Goal: Task Accomplishment & Management: Use online tool/utility

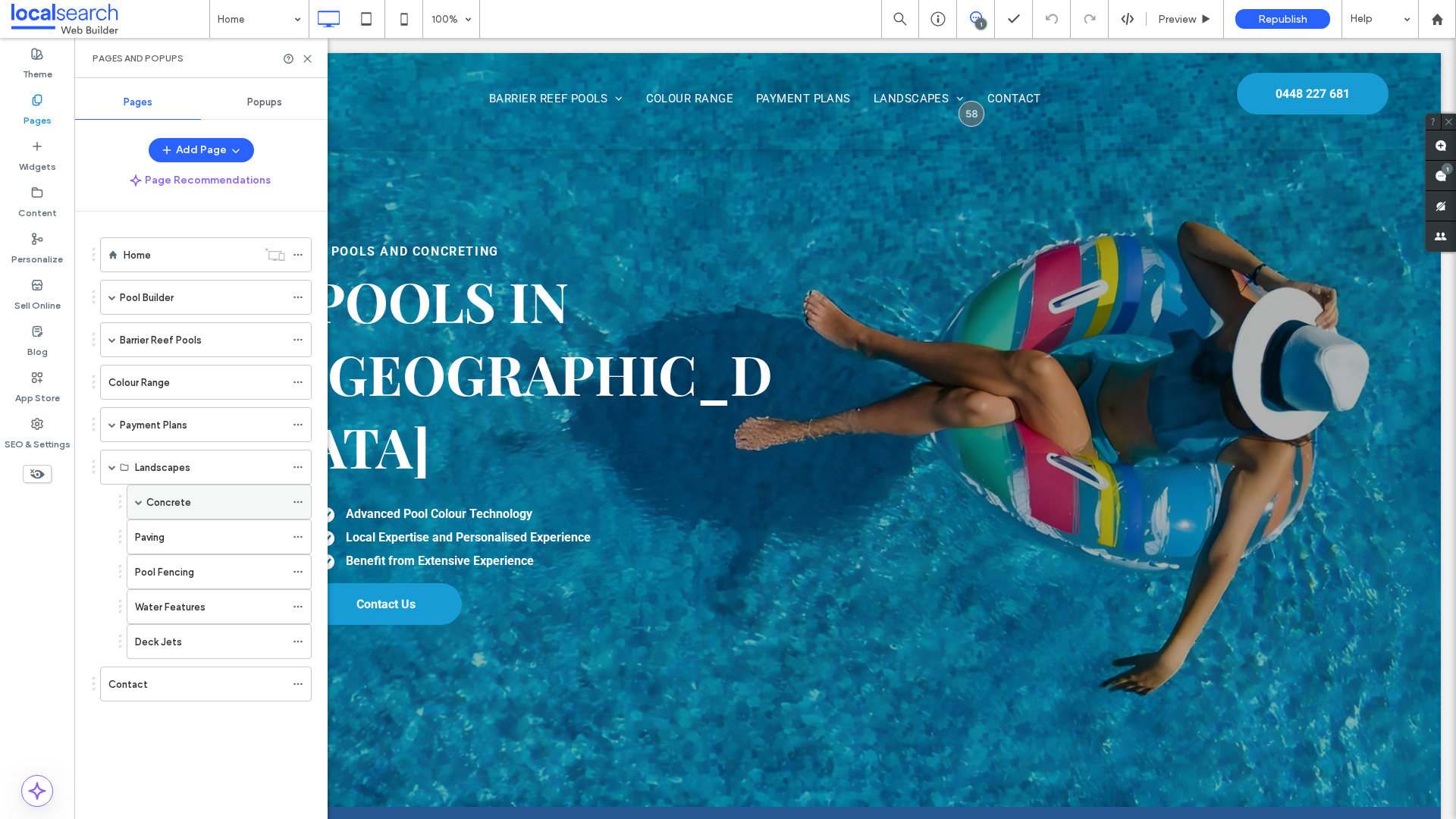
click at [139, 502] on span at bounding box center [139, 502] width 7 height 7
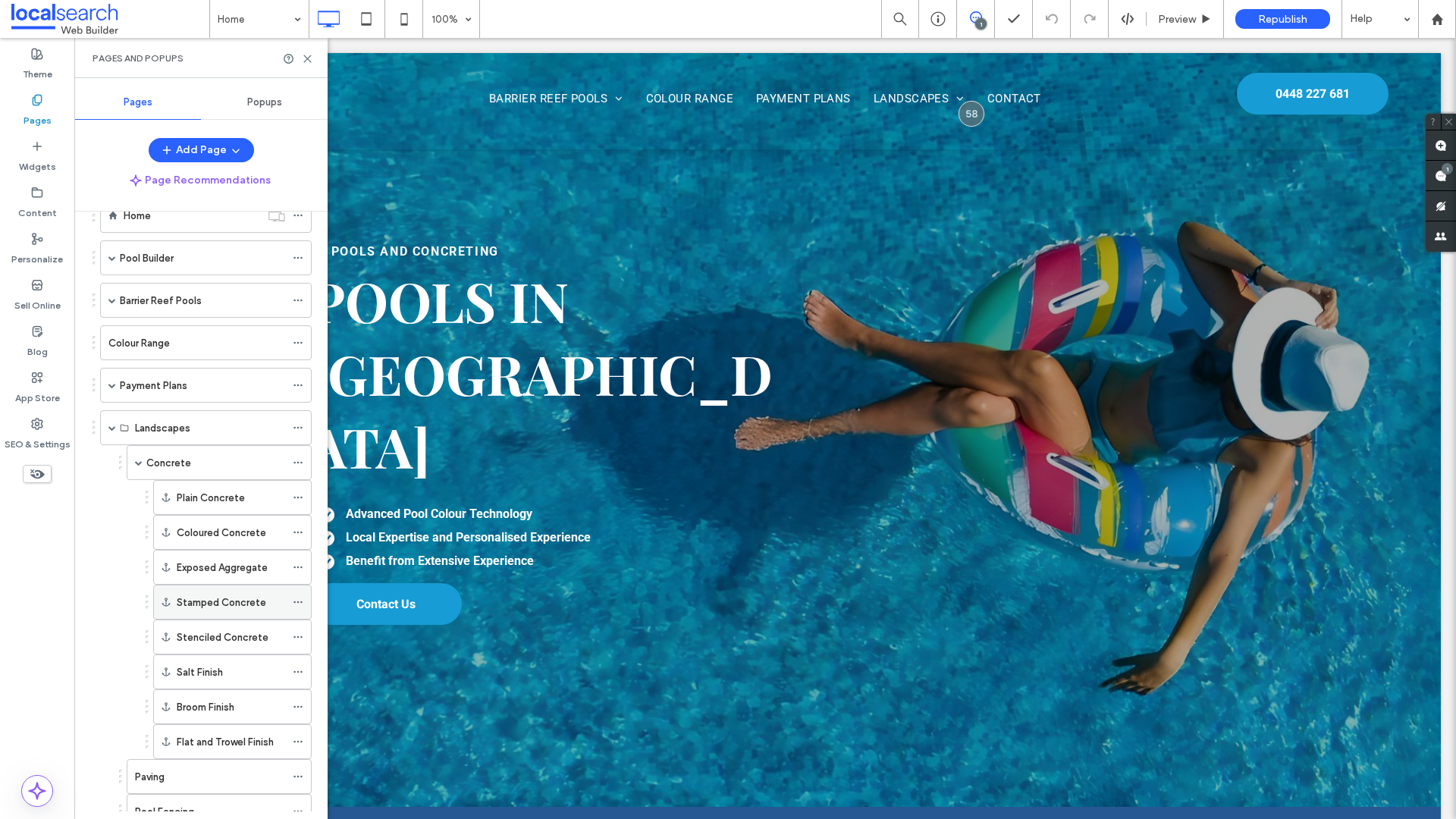
scroll to position [69, 0]
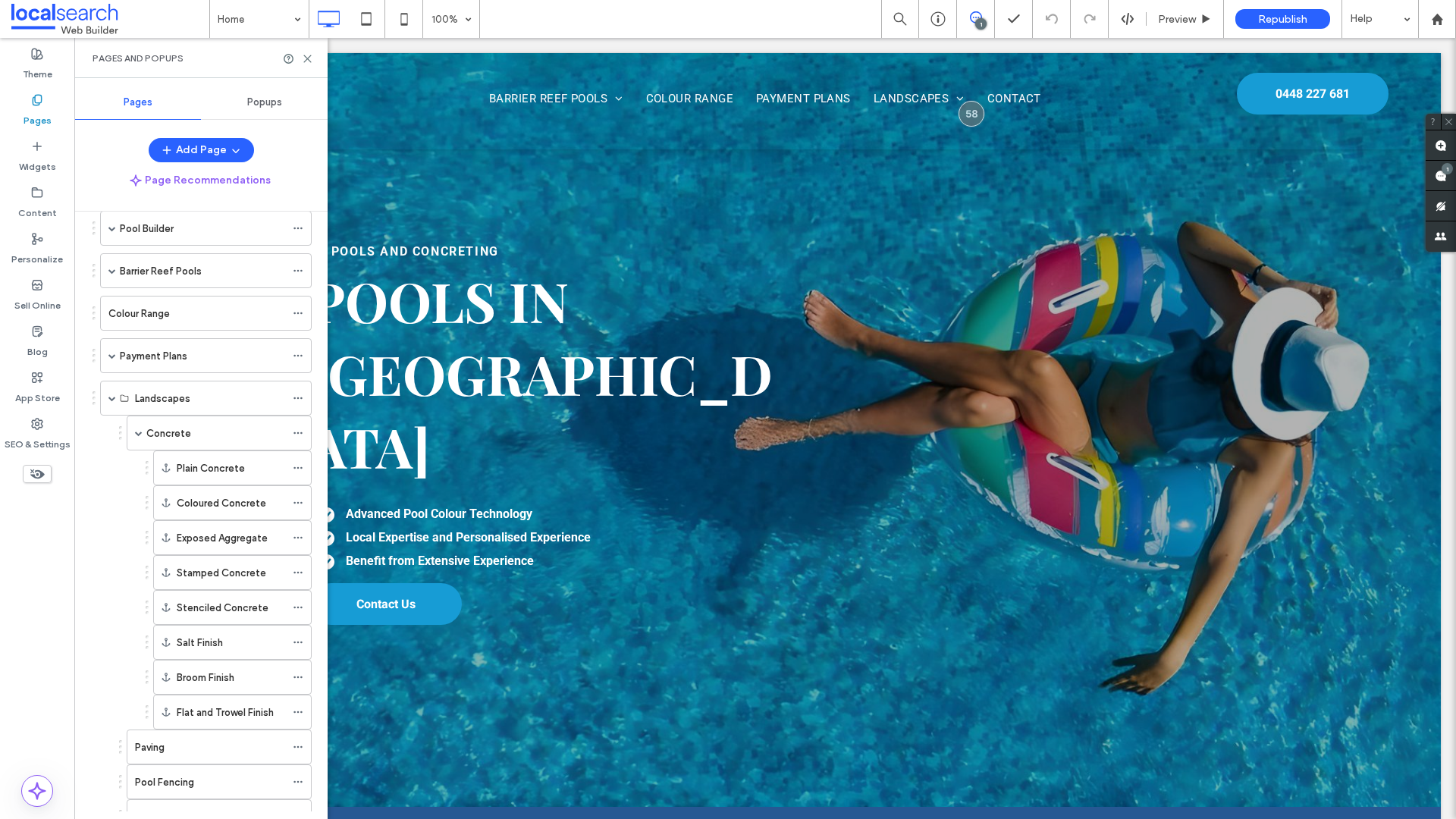
click at [979, 14] on icon at bounding box center [976, 16] width 12 height 12
click at [984, 21] on div "1" at bounding box center [980, 24] width 11 height 11
click at [979, 22] on div "1" at bounding box center [980, 24] width 11 height 11
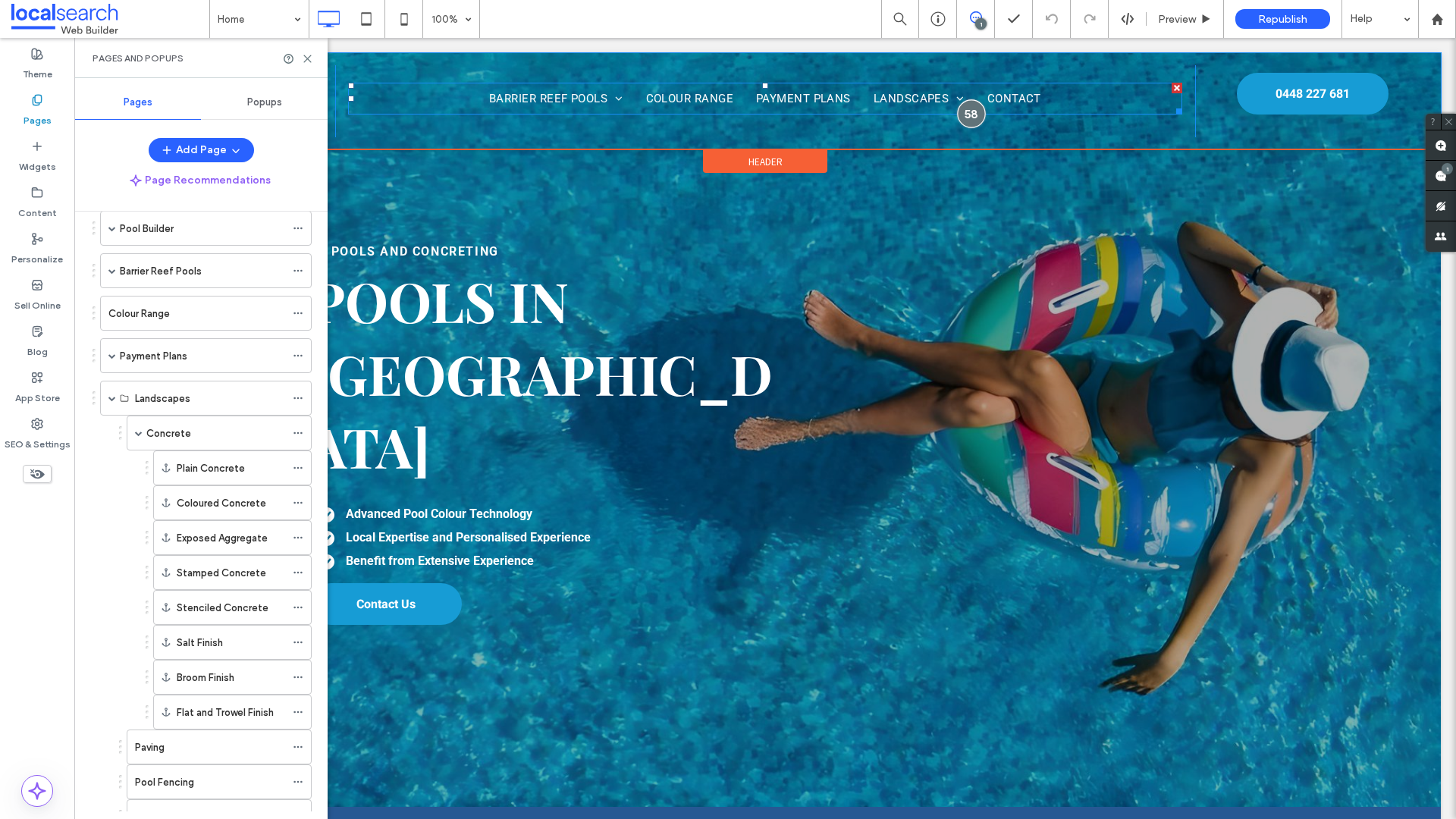
click at [961, 113] on div at bounding box center [971, 113] width 28 height 28
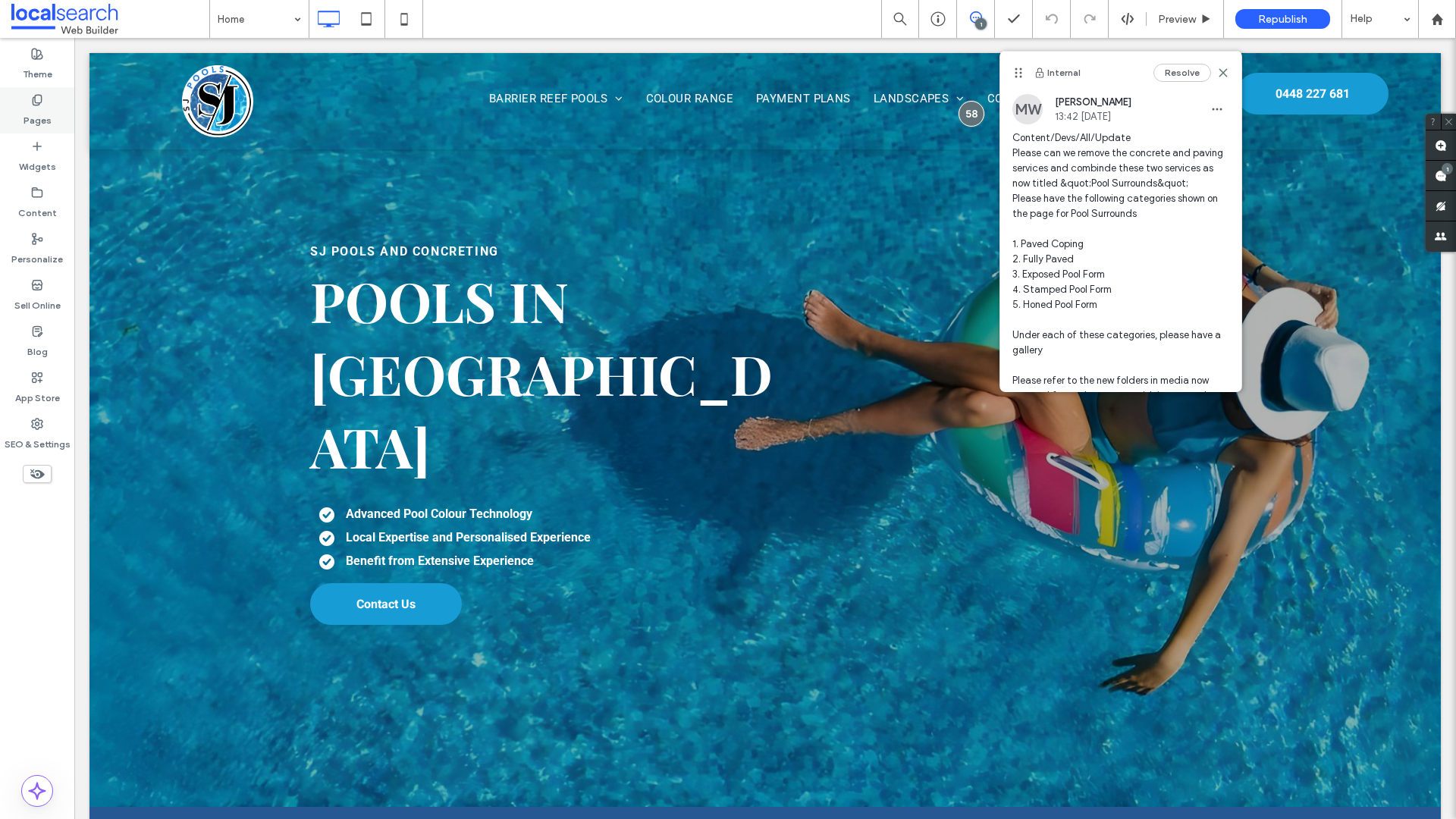
click at [38, 107] on label "Pages" at bounding box center [37, 116] width 28 height 21
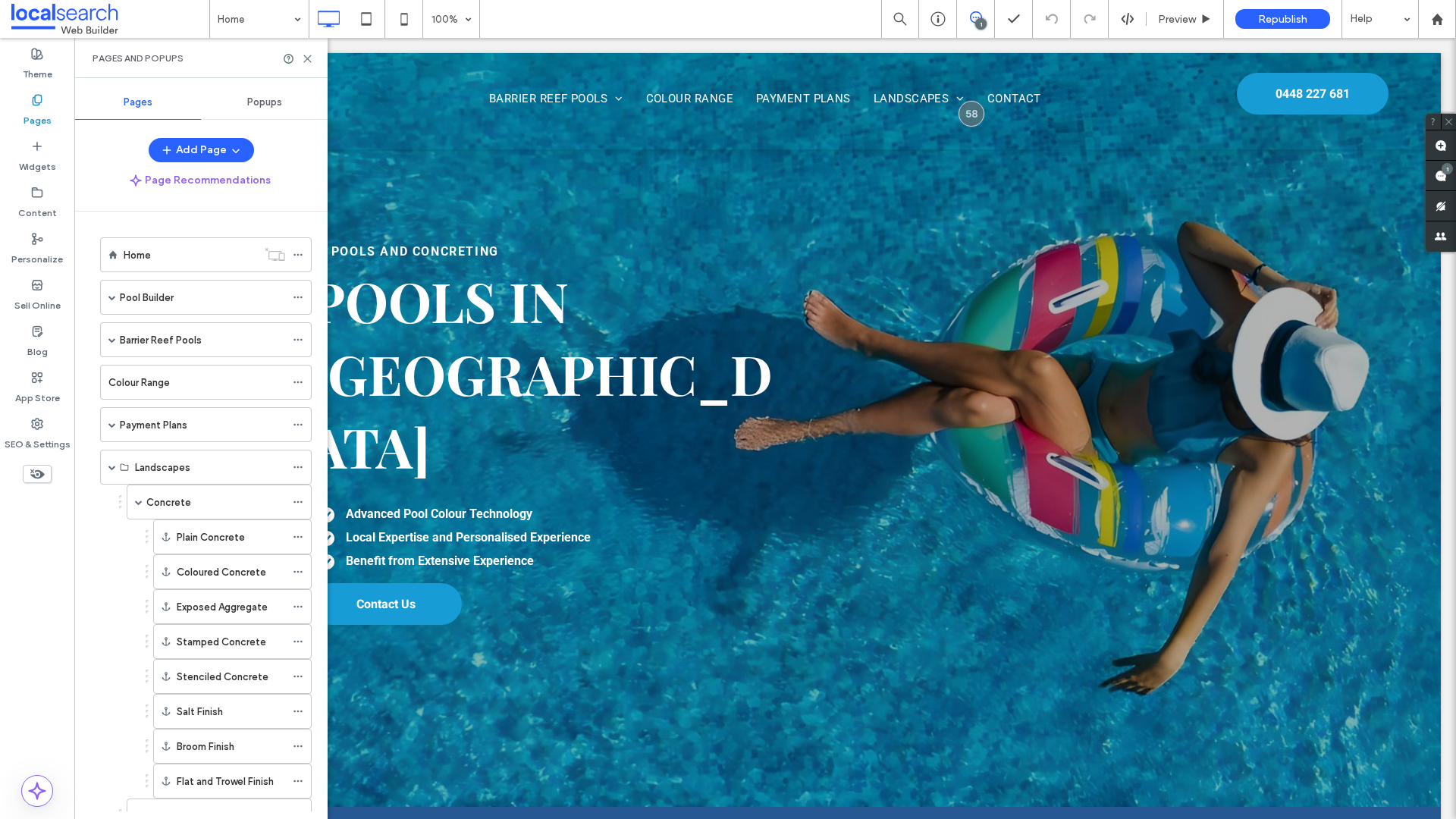
click at [215, 513] on div "Concrete" at bounding box center [215, 502] width 139 height 34
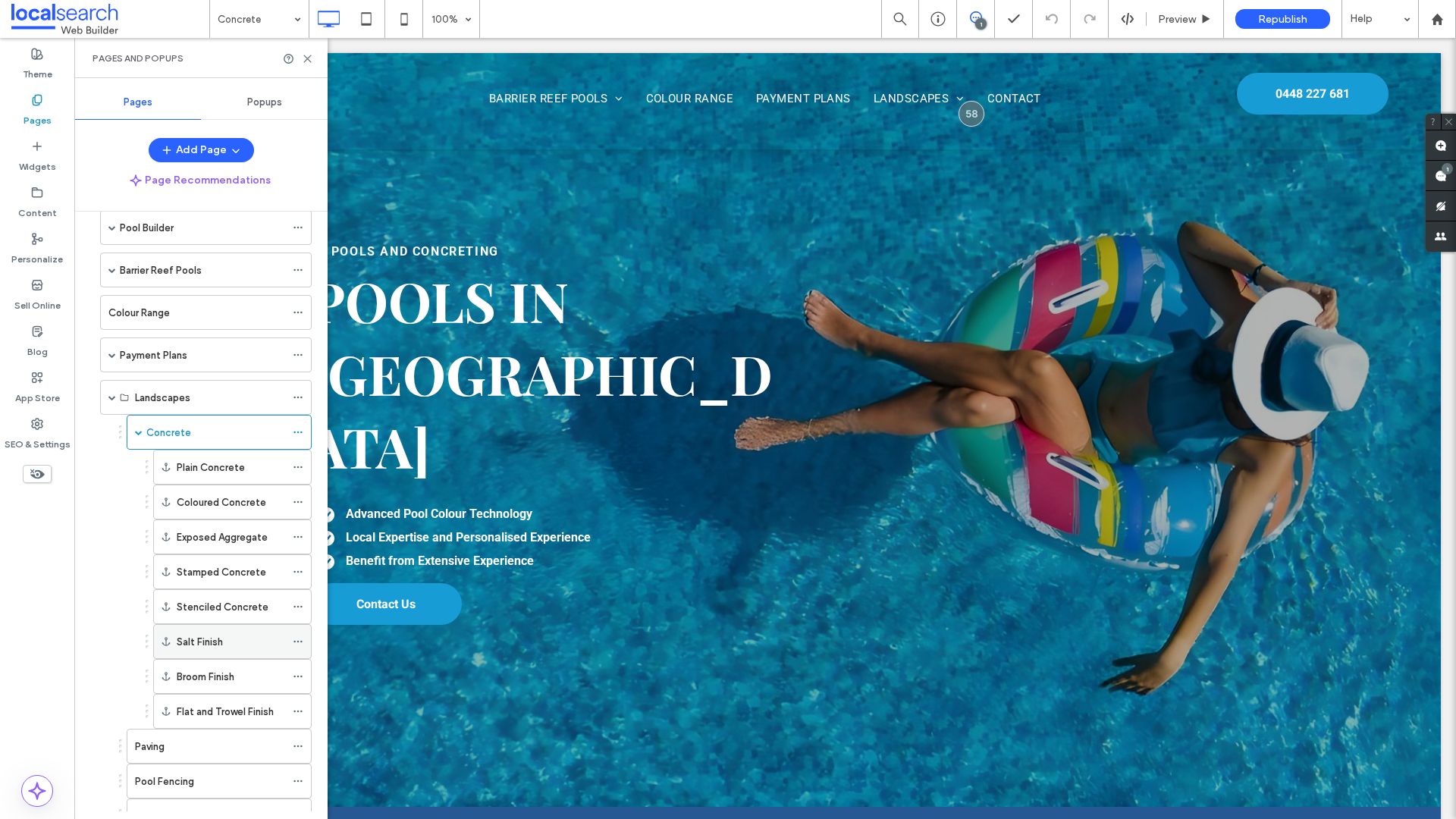
scroll to position [130, 0]
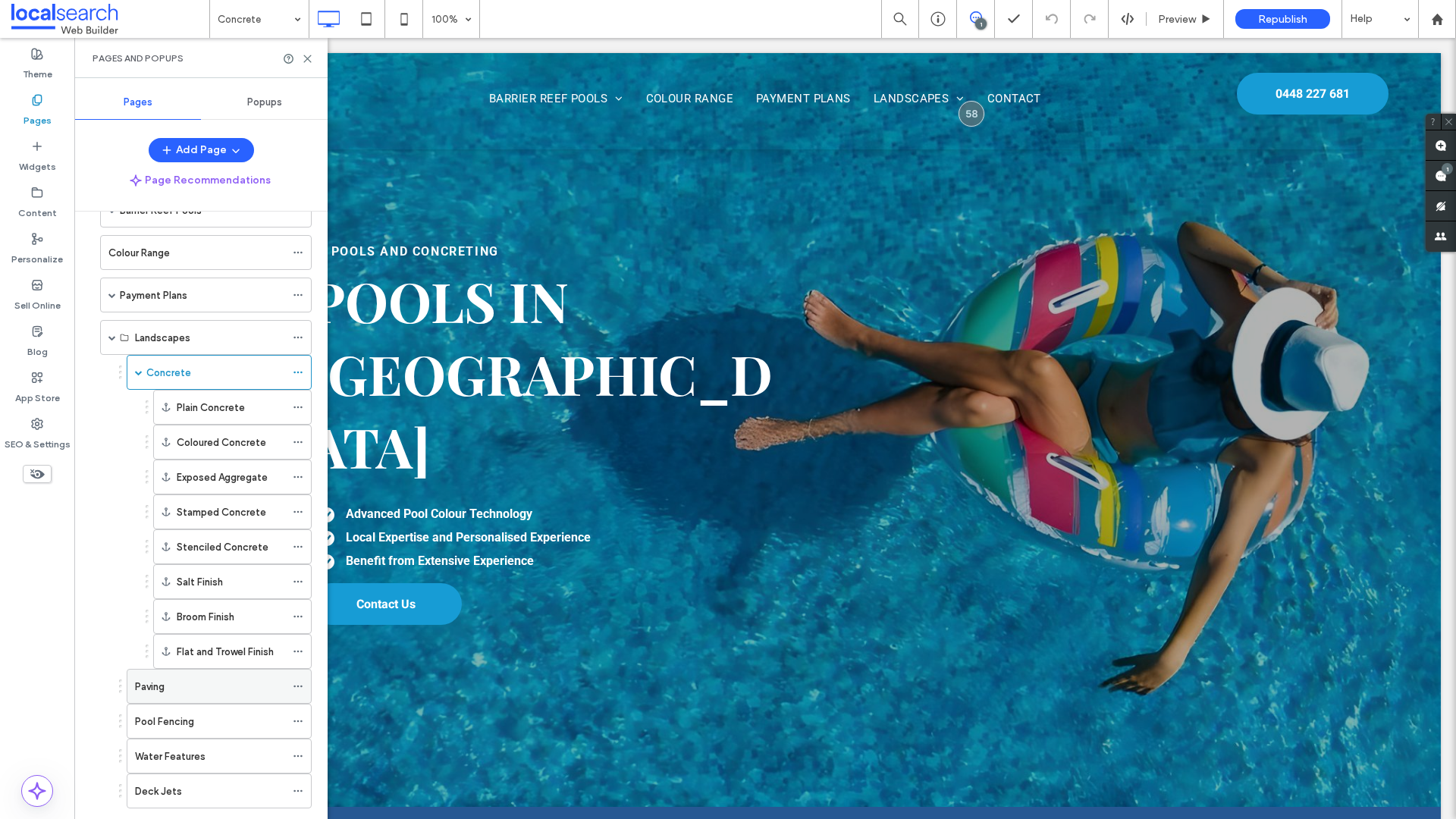
click at [260, 687] on div "Paving" at bounding box center [210, 686] width 150 height 16
click at [308, 57] on icon at bounding box center [307, 58] width 11 height 11
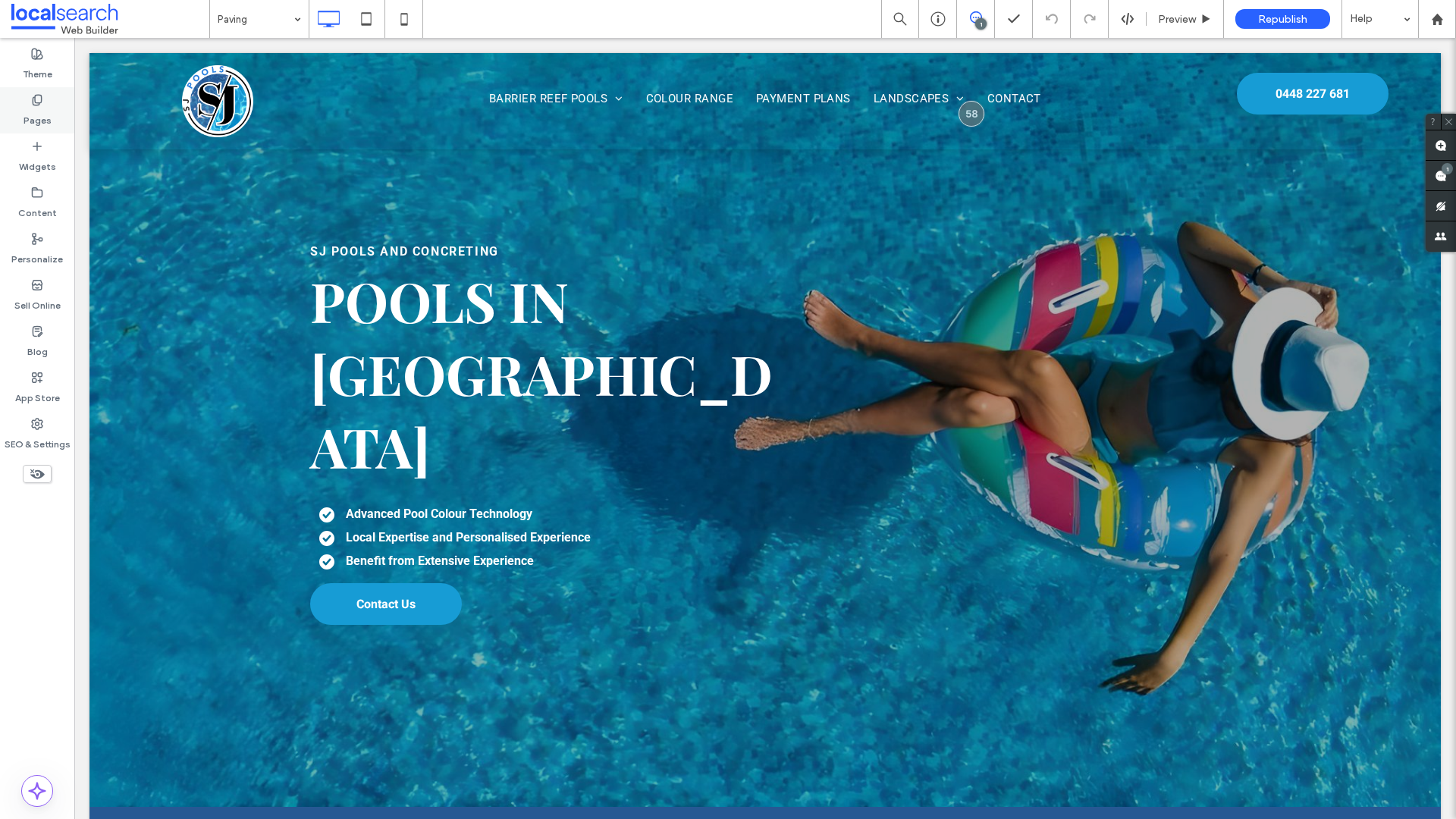
click at [40, 113] on label "Pages" at bounding box center [37, 116] width 28 height 21
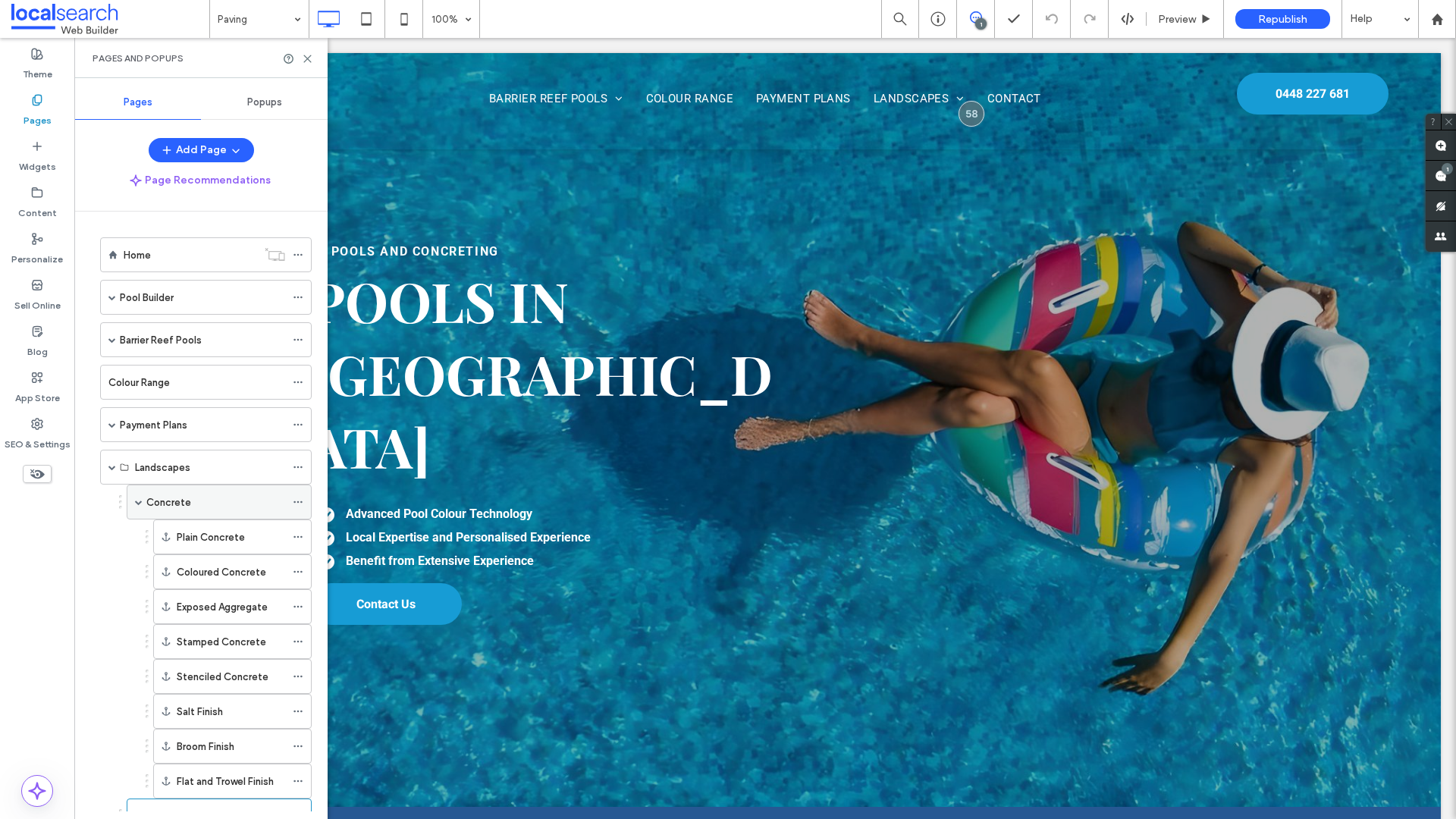
click at [218, 494] on div "Concrete" at bounding box center [215, 502] width 139 height 16
click at [305, 60] on use at bounding box center [306, 58] width 6 height 6
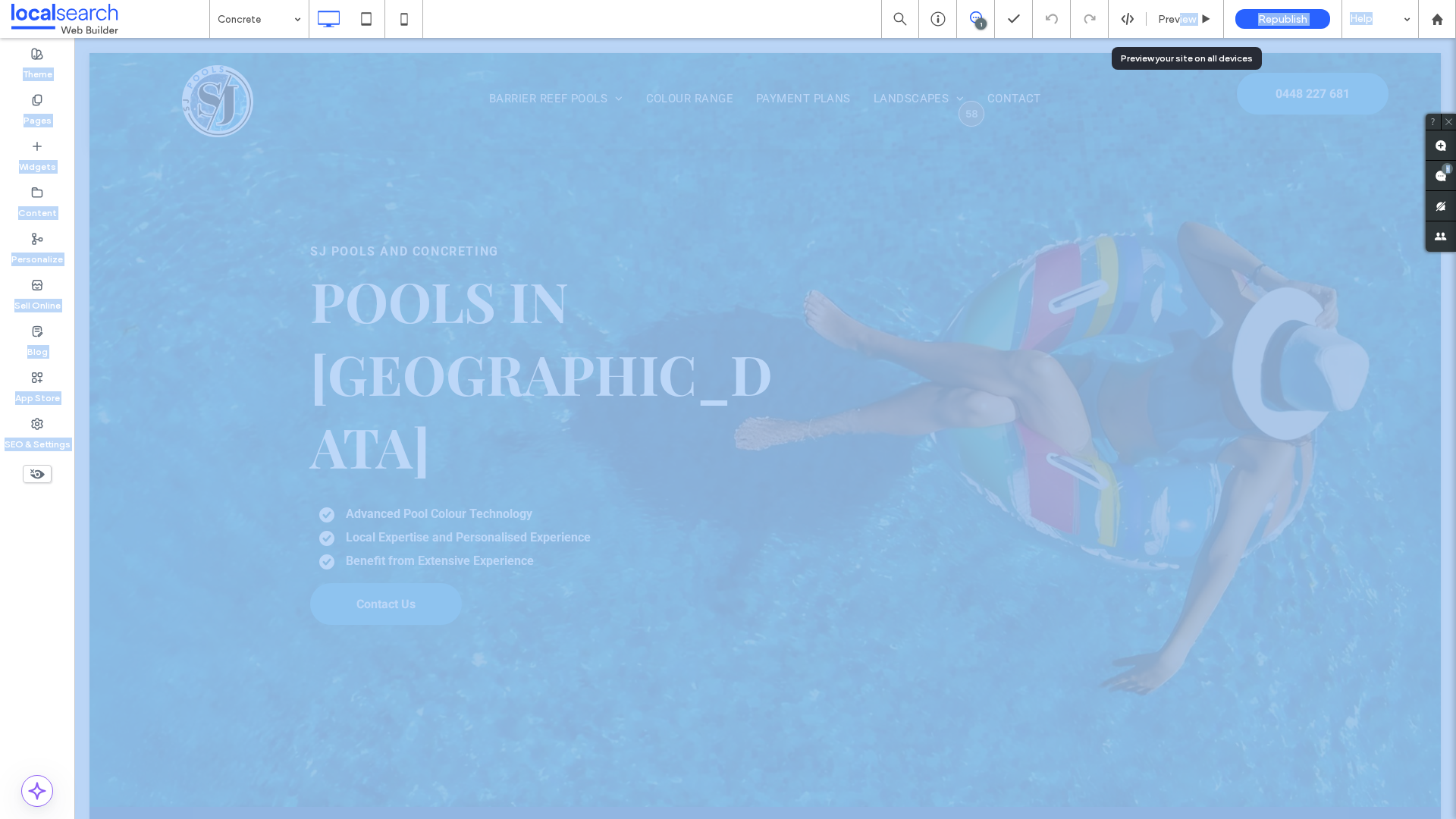
click at [1177, 17] on span "Preview" at bounding box center [1177, 19] width 38 height 13
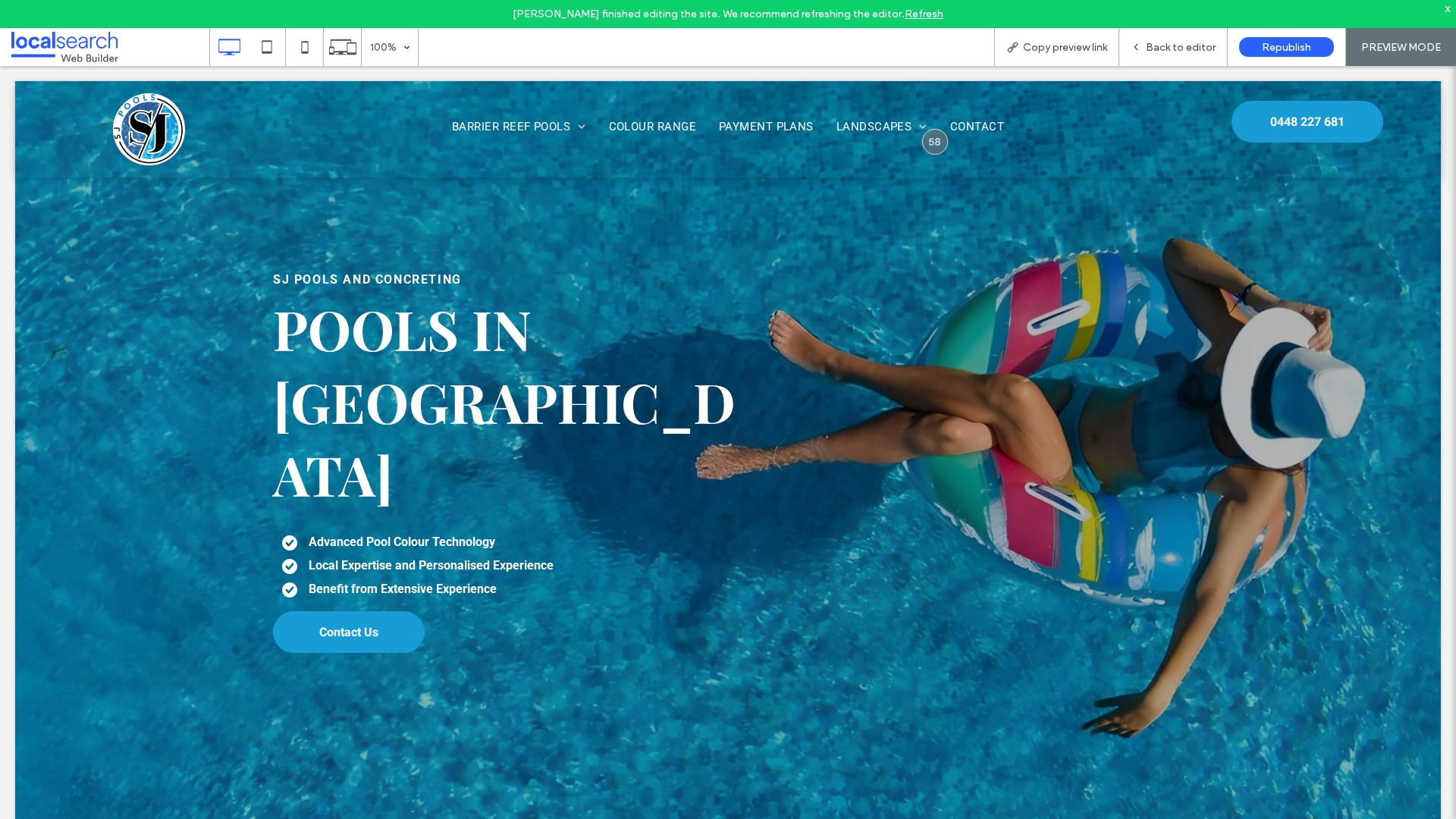
click at [936, 16] on link "Refresh" at bounding box center [924, 14] width 38 height 13
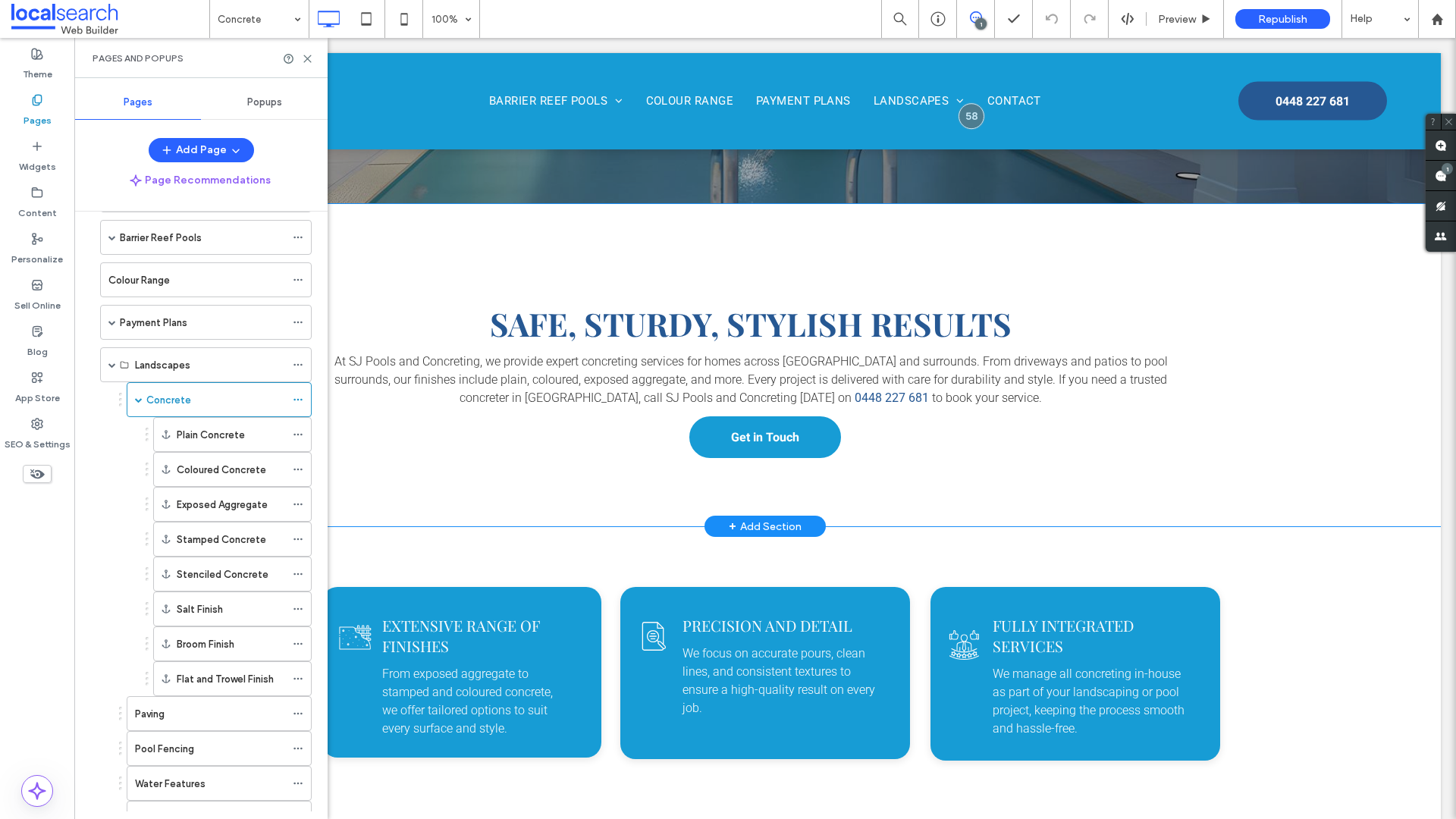
scroll to position [124, 0]
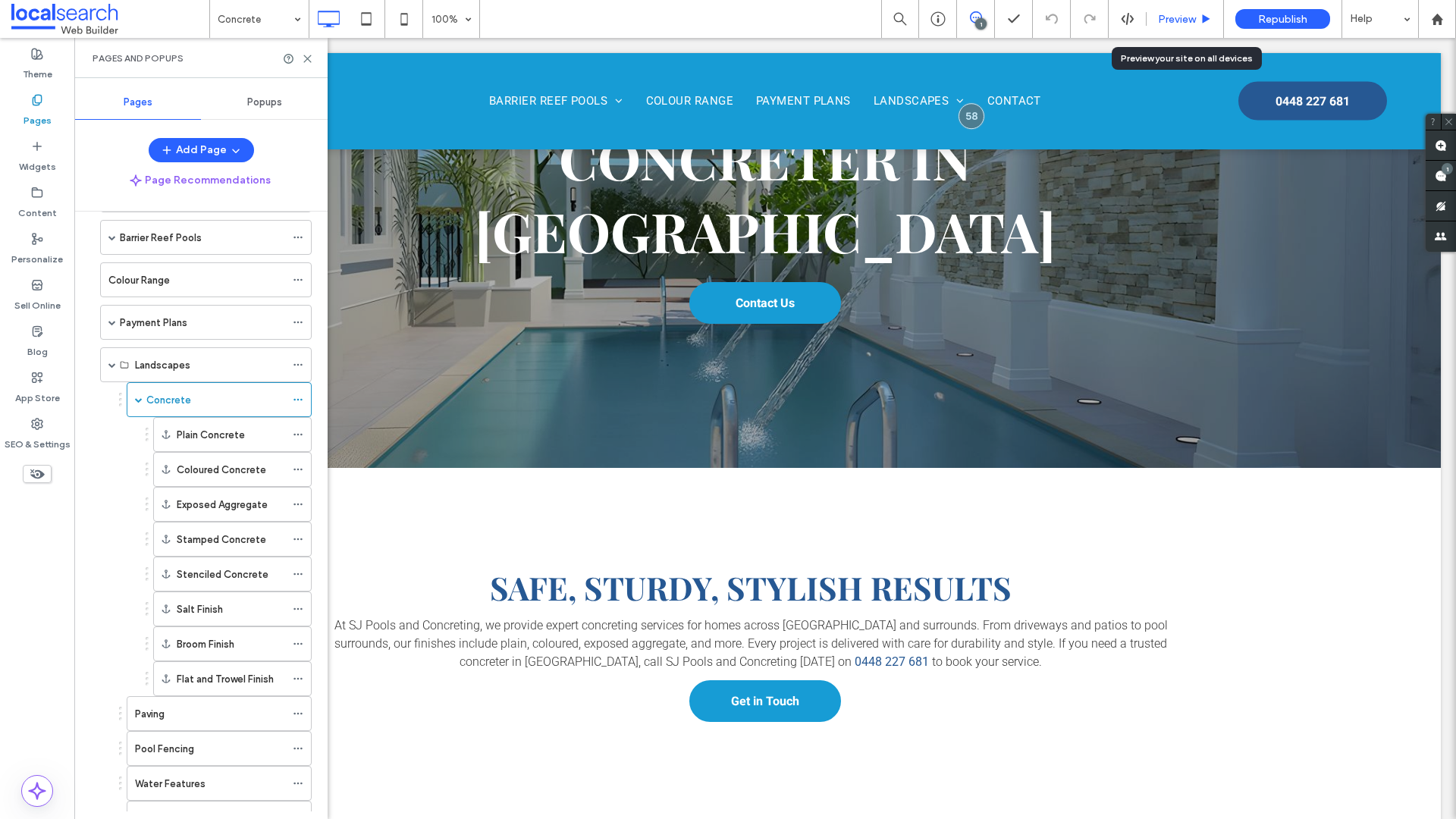
click at [1188, 22] on span "Preview" at bounding box center [1177, 19] width 38 height 13
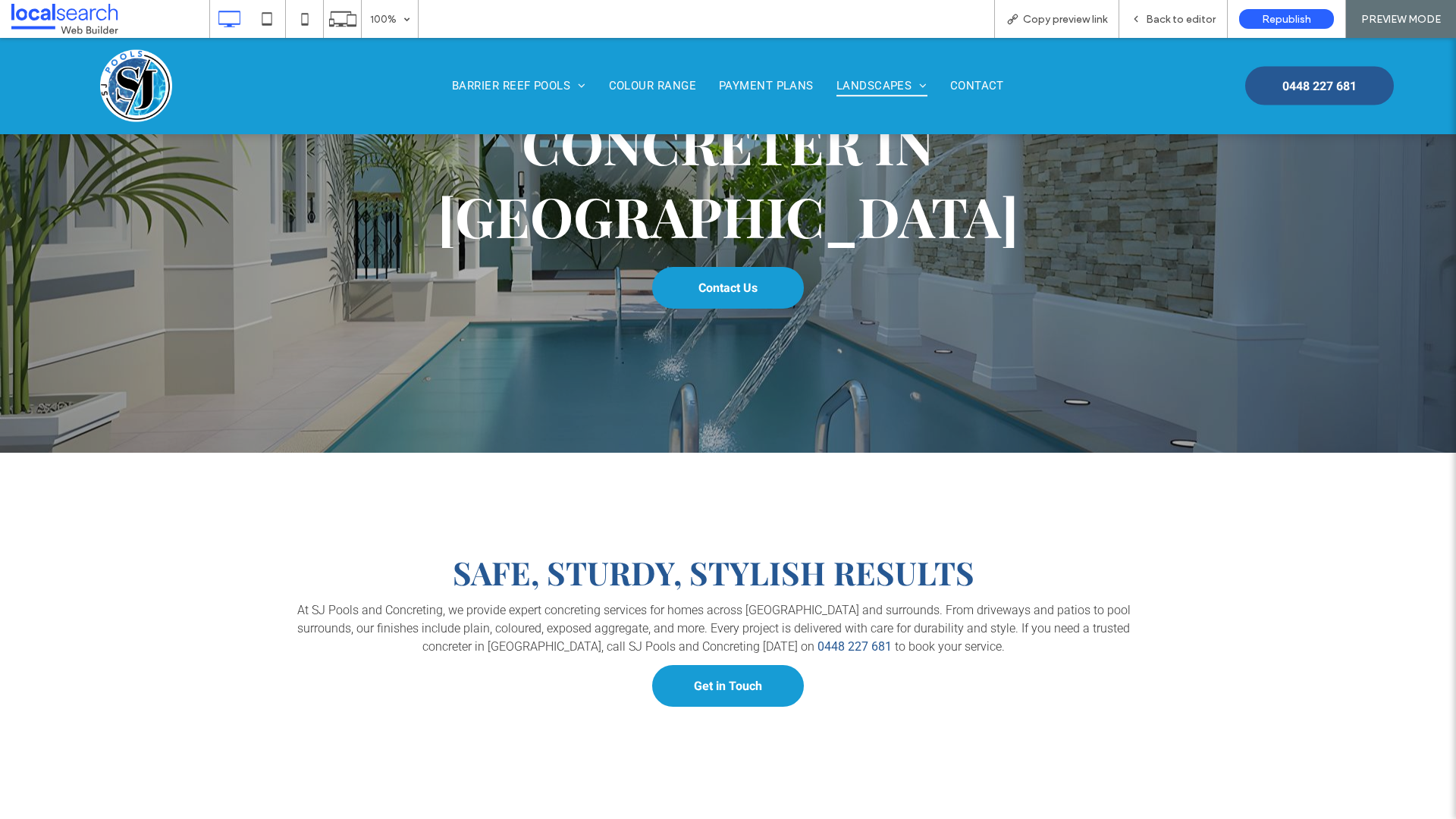
click at [847, 594] on div "safe, sturdy, stylish results At SJ Pools and Concreting, we provide expert con…" at bounding box center [728, 614] width 910 height 201
click at [921, 601] on p "At SJ Pools and Concreting, we provide expert concreting services for homes acr…" at bounding box center [713, 628] width 881 height 55
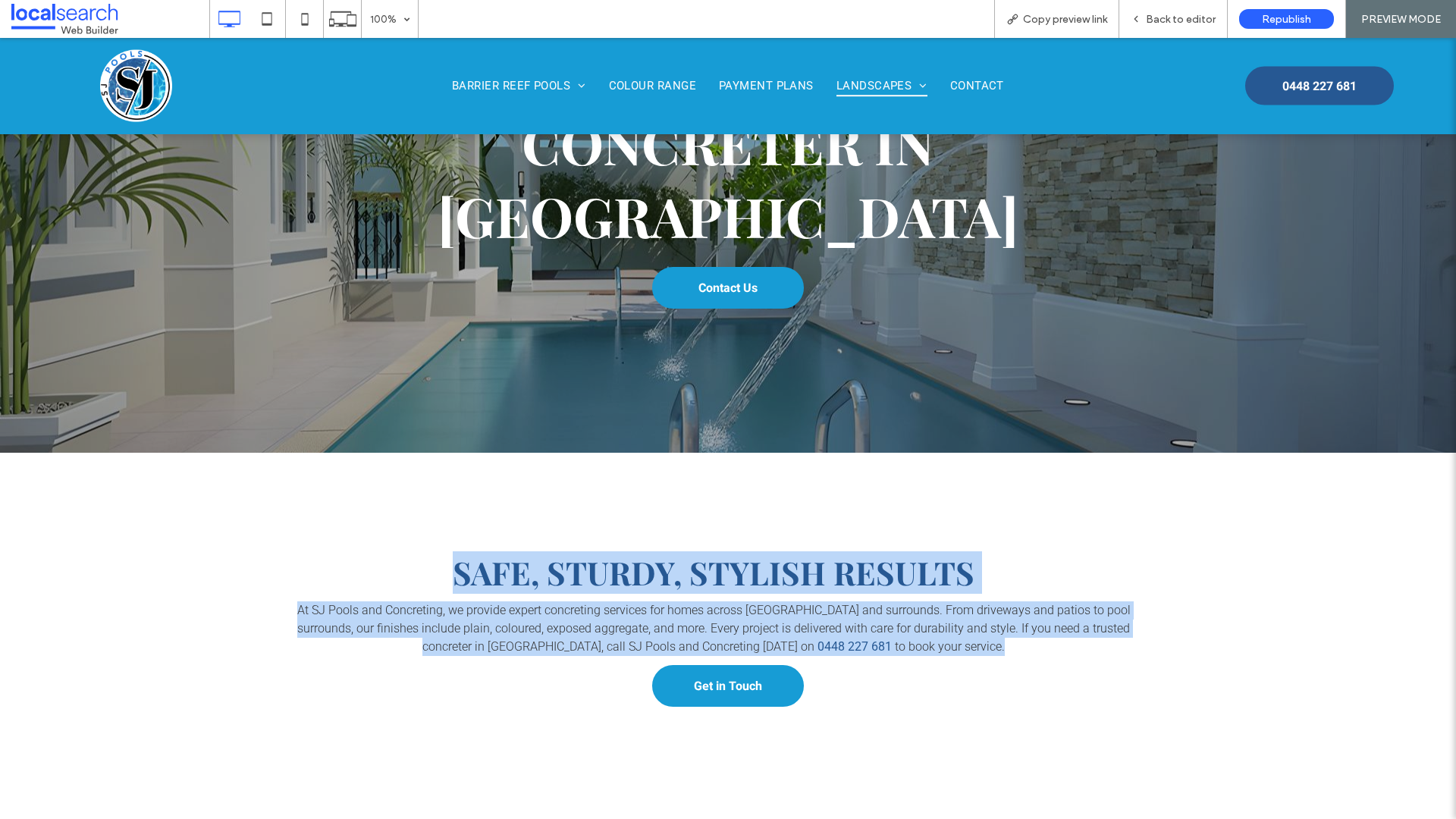
drag, startPoint x: 913, startPoint y: 568, endPoint x: 445, endPoint y: 471, distance: 477.9
click at [445, 513] on div "safe, sturdy, stylish results At SJ Pools and Concreting, we provide expert con…" at bounding box center [728, 614] width 910 height 201
copy div "safe, sturdy, stylish results At SJ Pools and Concreting, we provide expert con…"
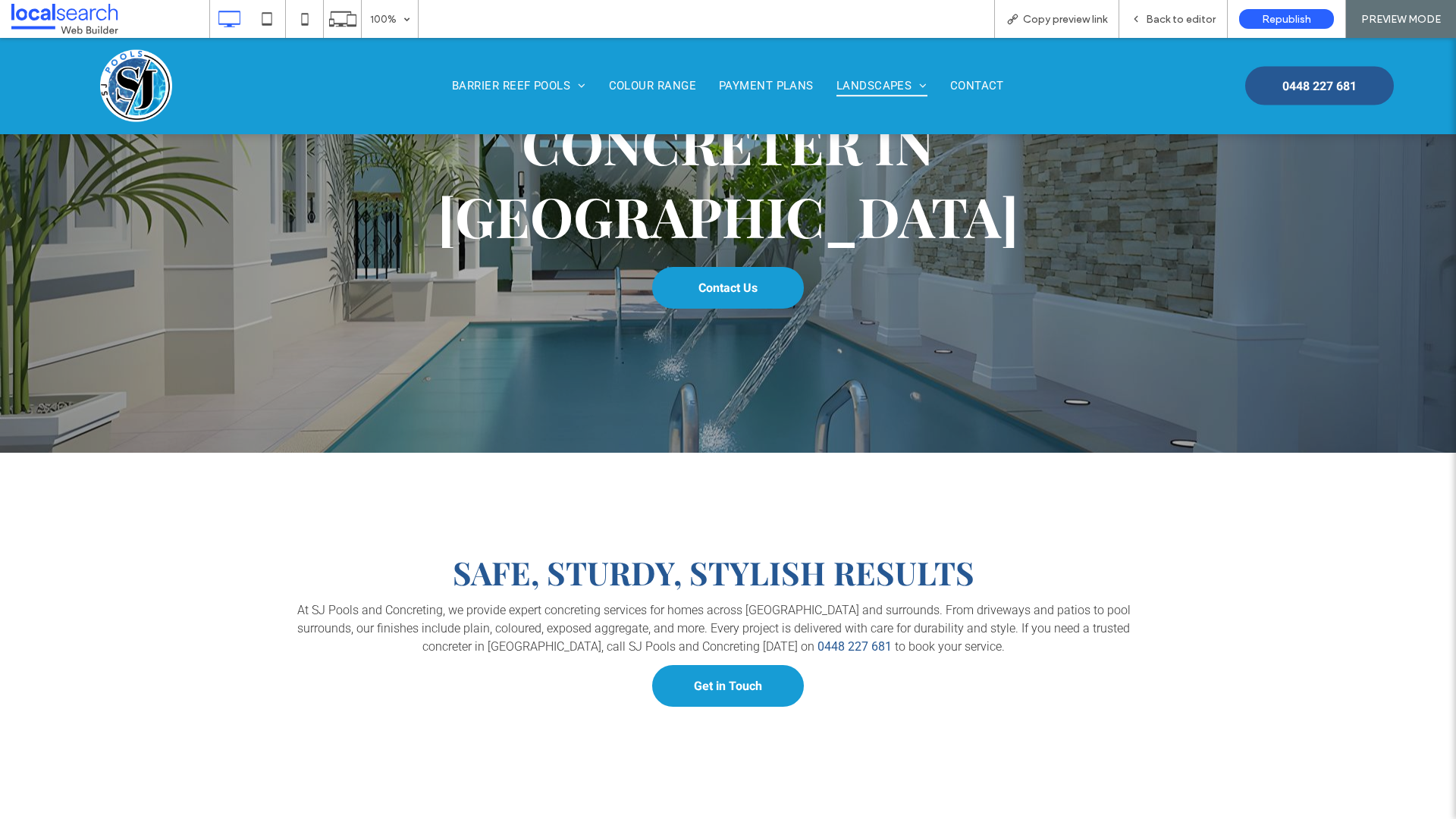
click at [456, 678] on div "safe, sturdy, stylish results At SJ Pools and Concreting, we provide expert con…" at bounding box center [728, 613] width 1456 height 322
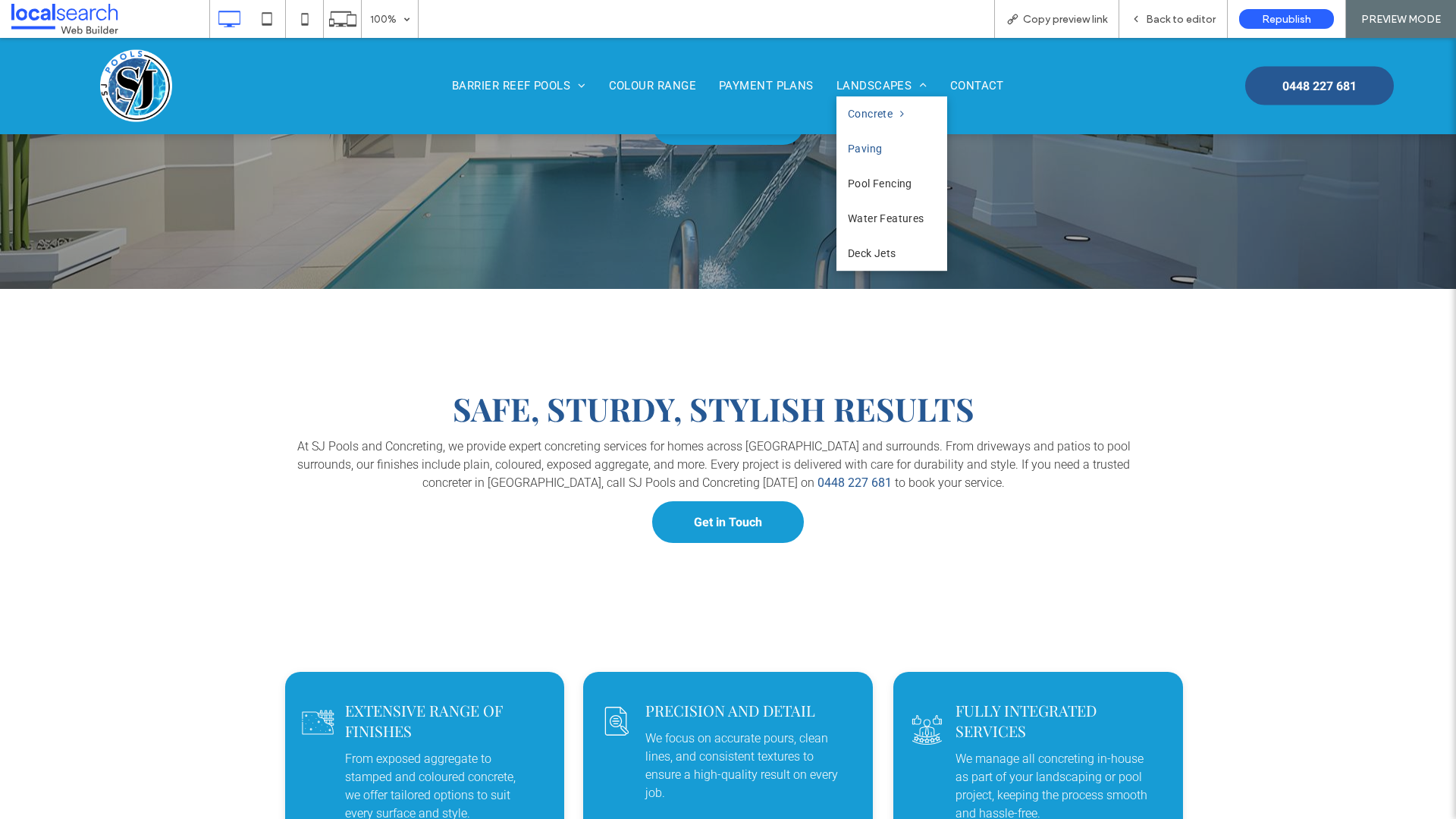
click at [856, 149] on span "Paving" at bounding box center [865, 148] width 35 height 12
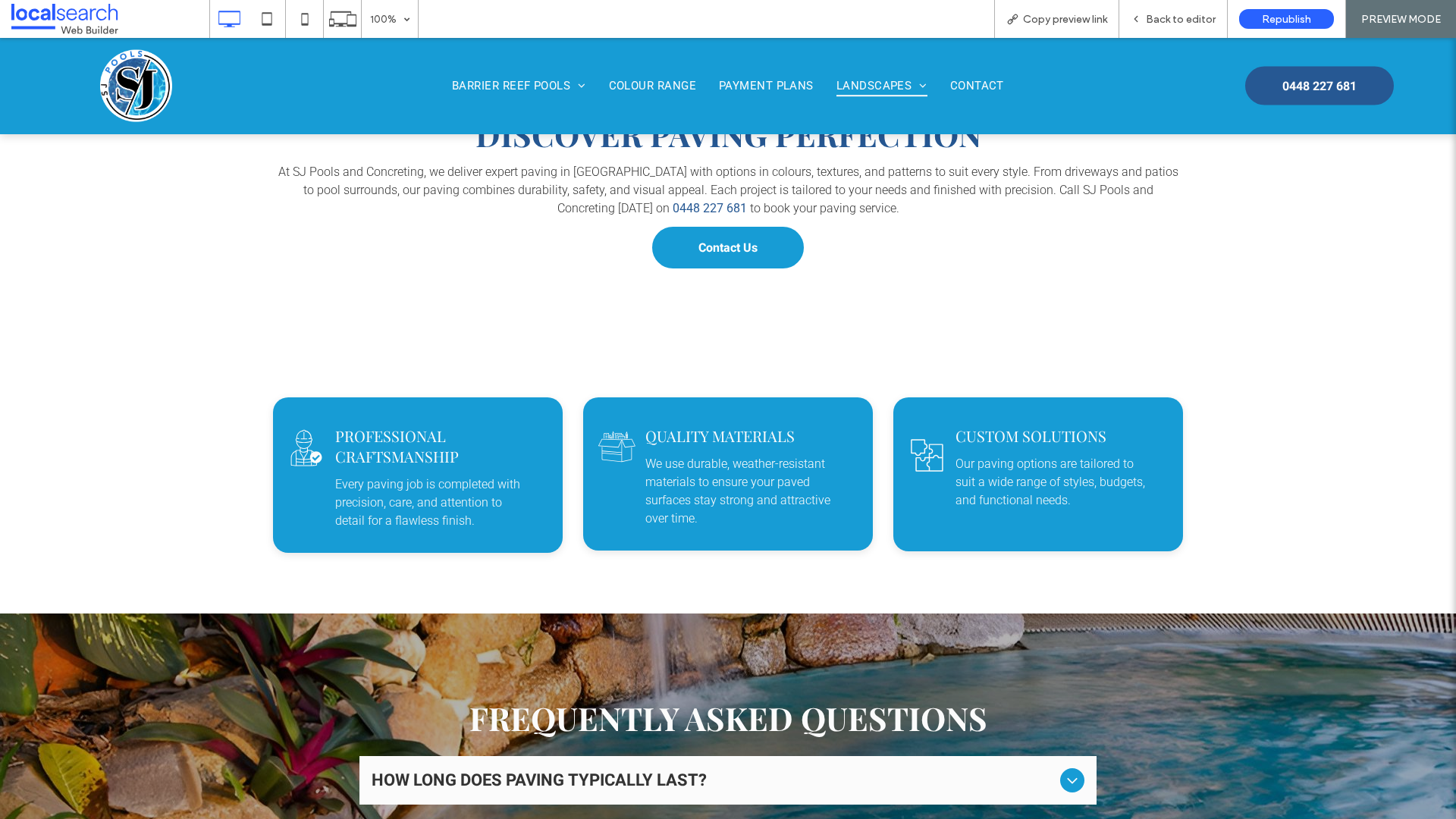
scroll to position [188, 0]
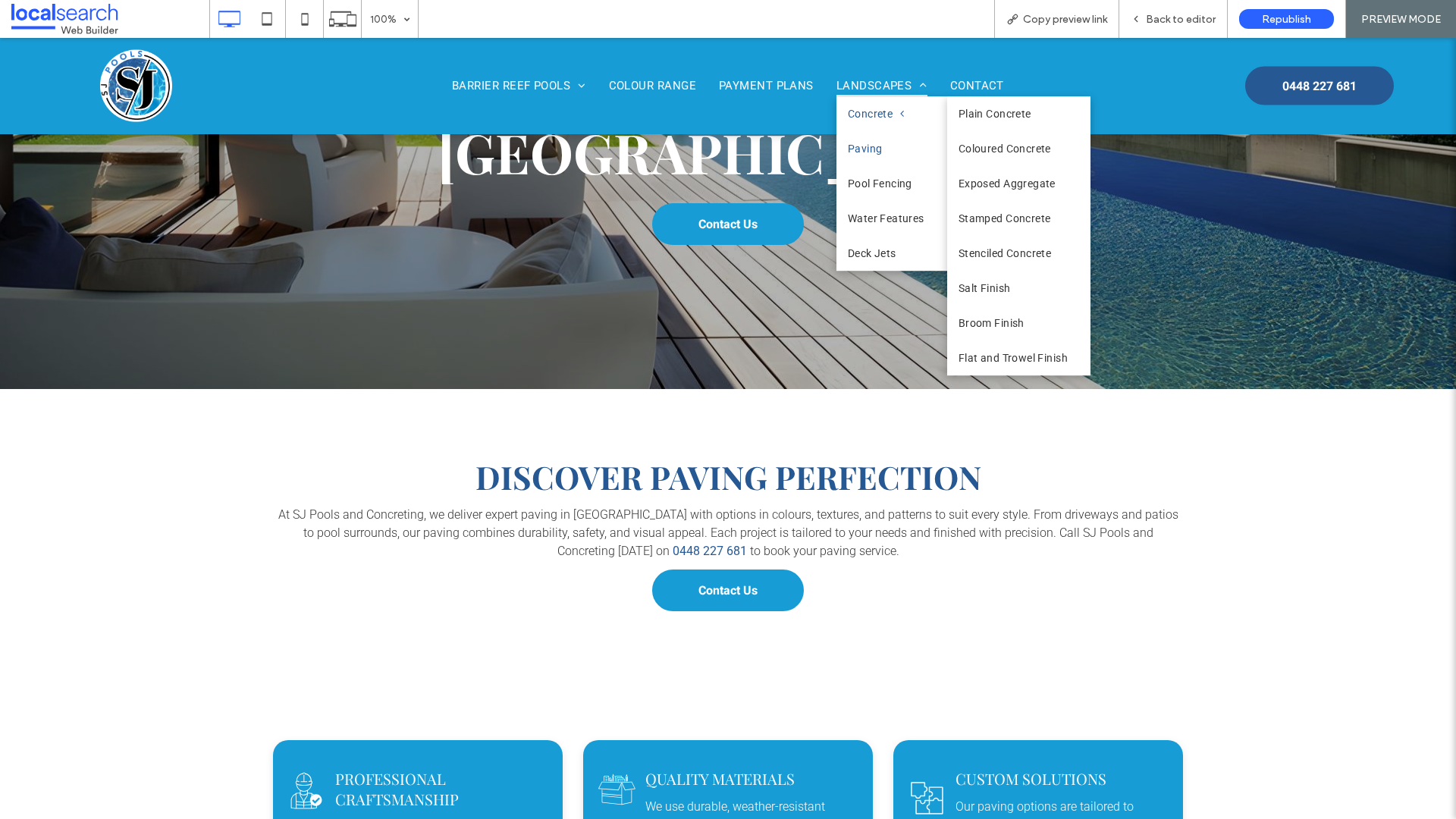
click at [863, 115] on span "Concrete" at bounding box center [876, 113] width 57 height 12
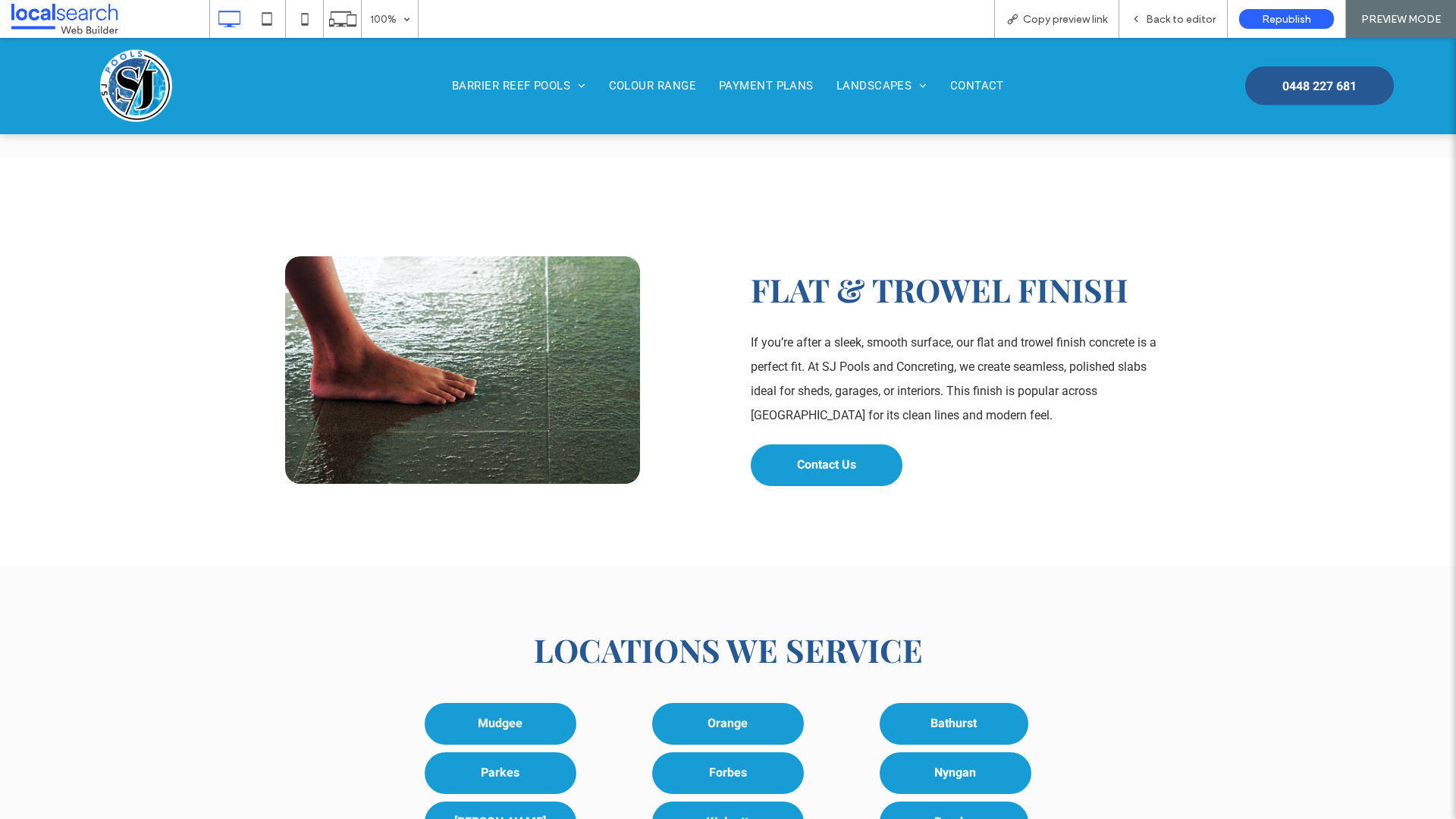
scroll to position [4075, 0]
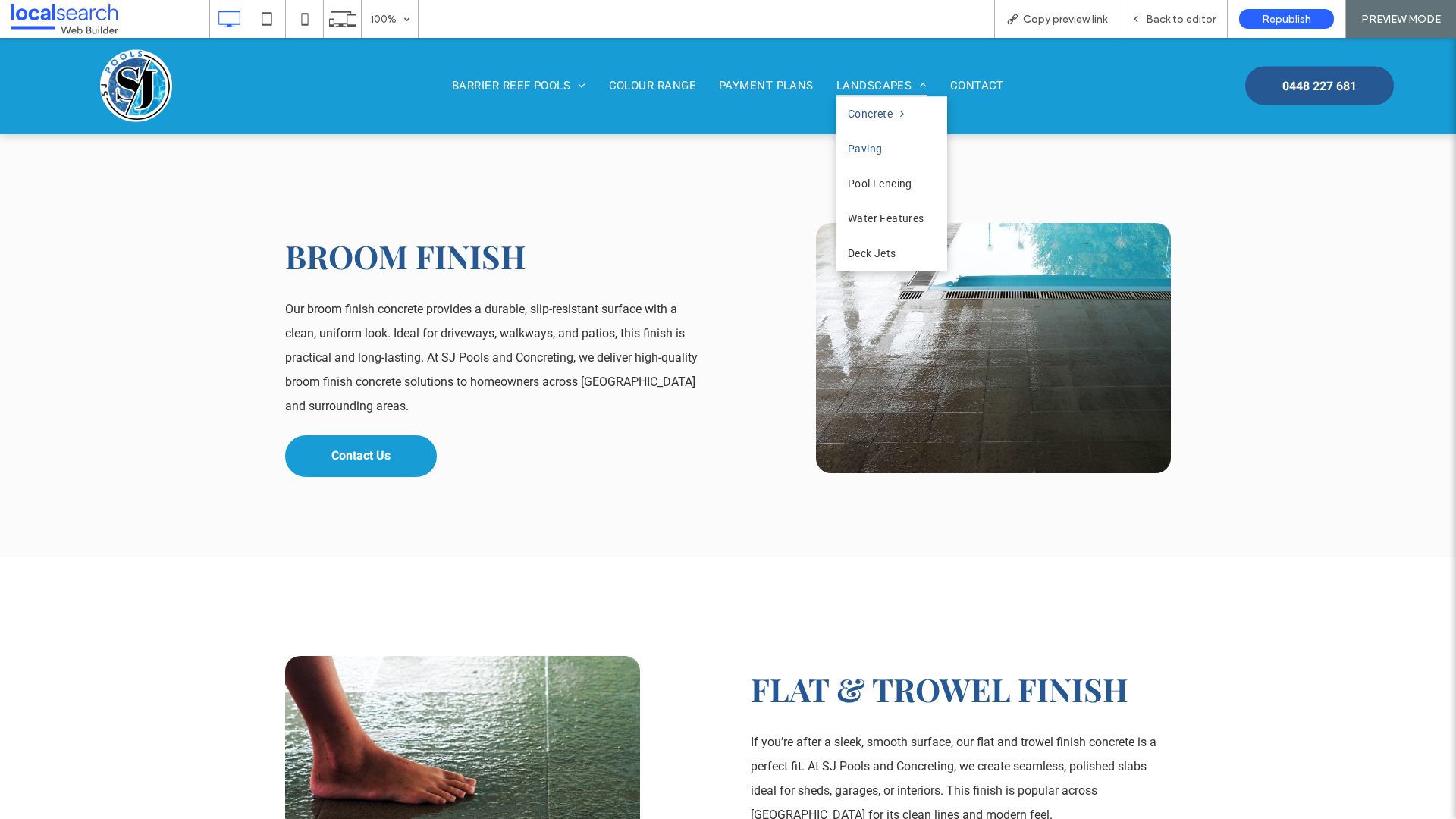
click at [862, 148] on span "Paving" at bounding box center [865, 148] width 35 height 12
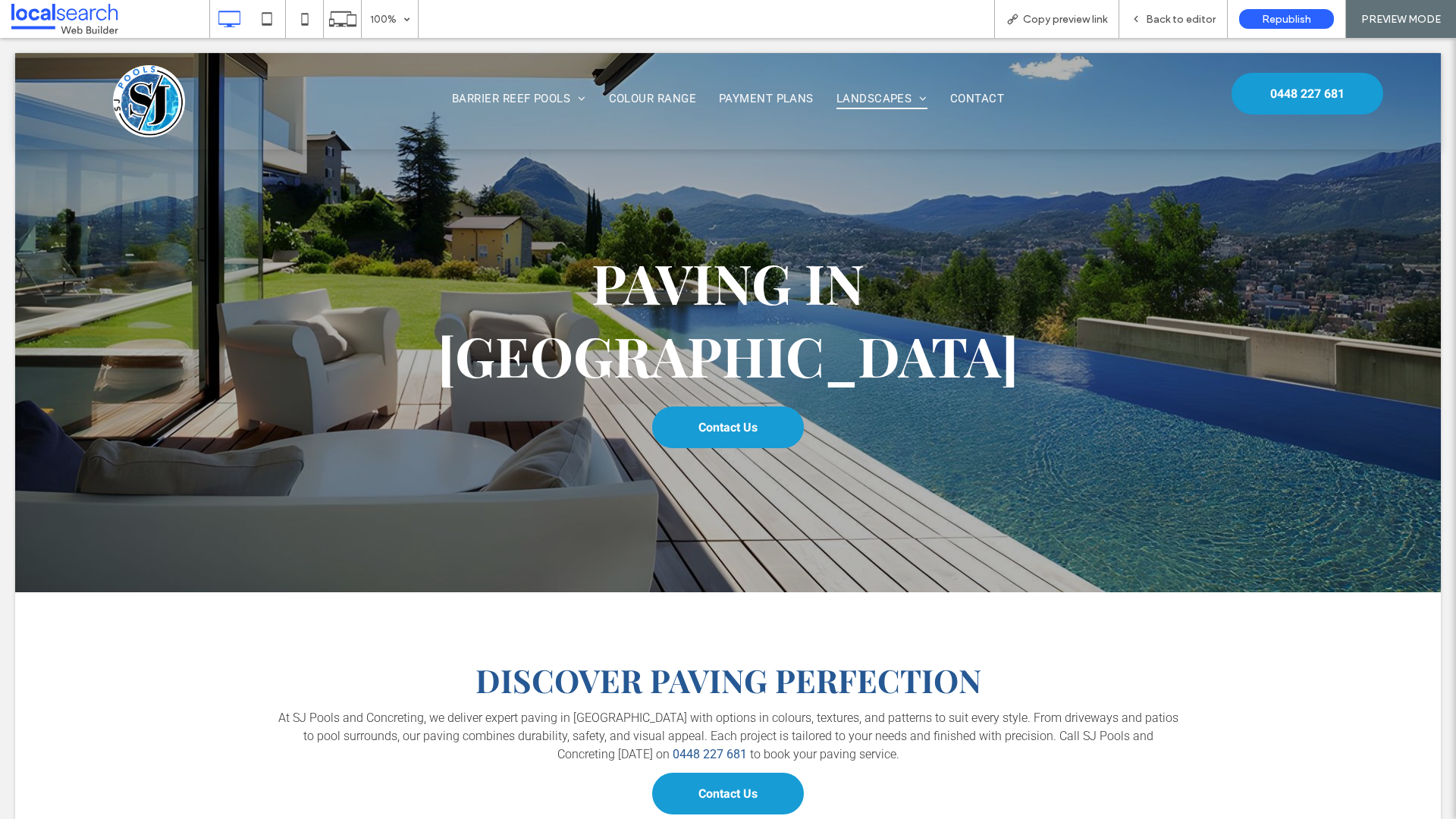
scroll to position [0, 0]
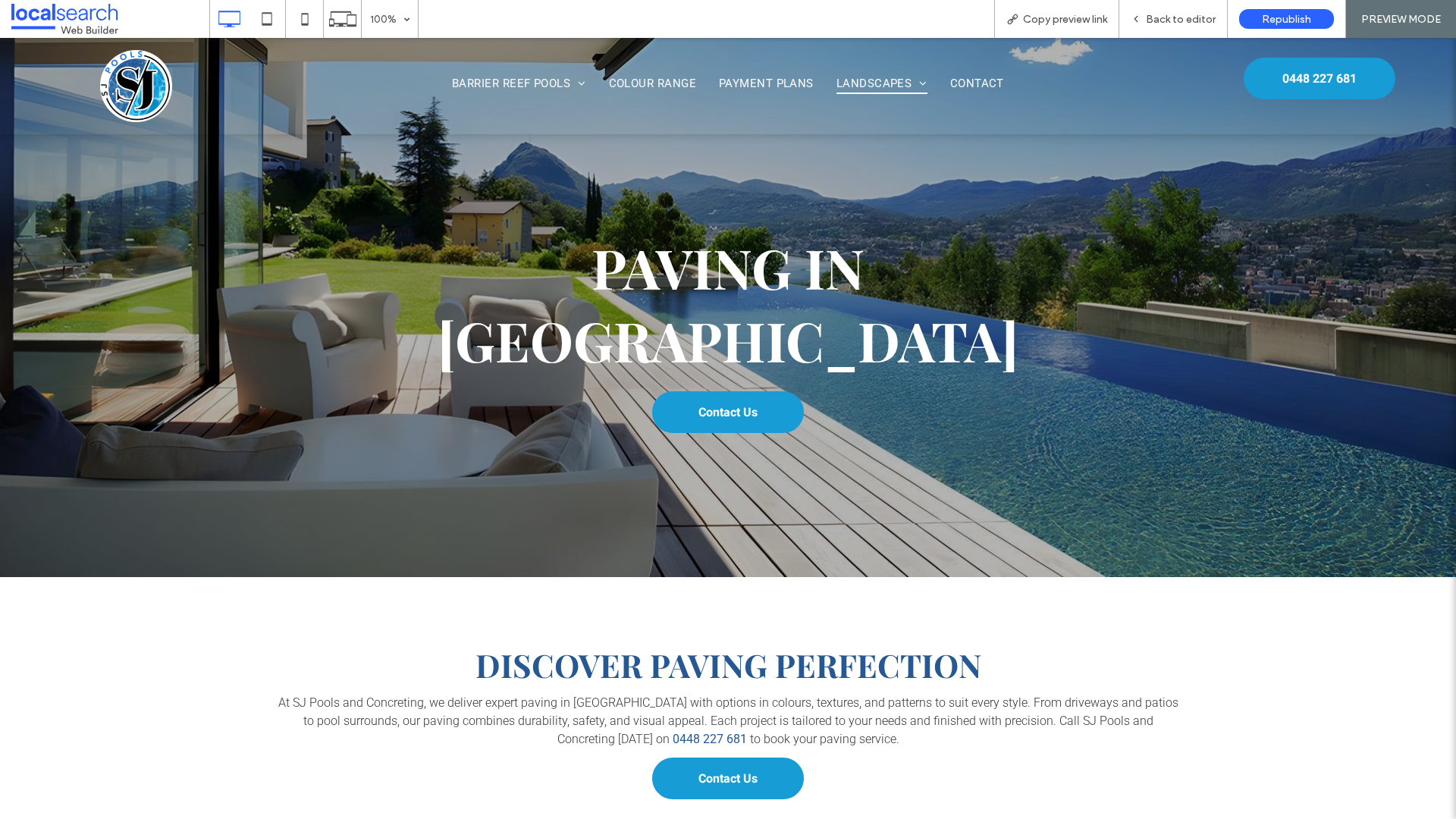
scroll to position [341, 0]
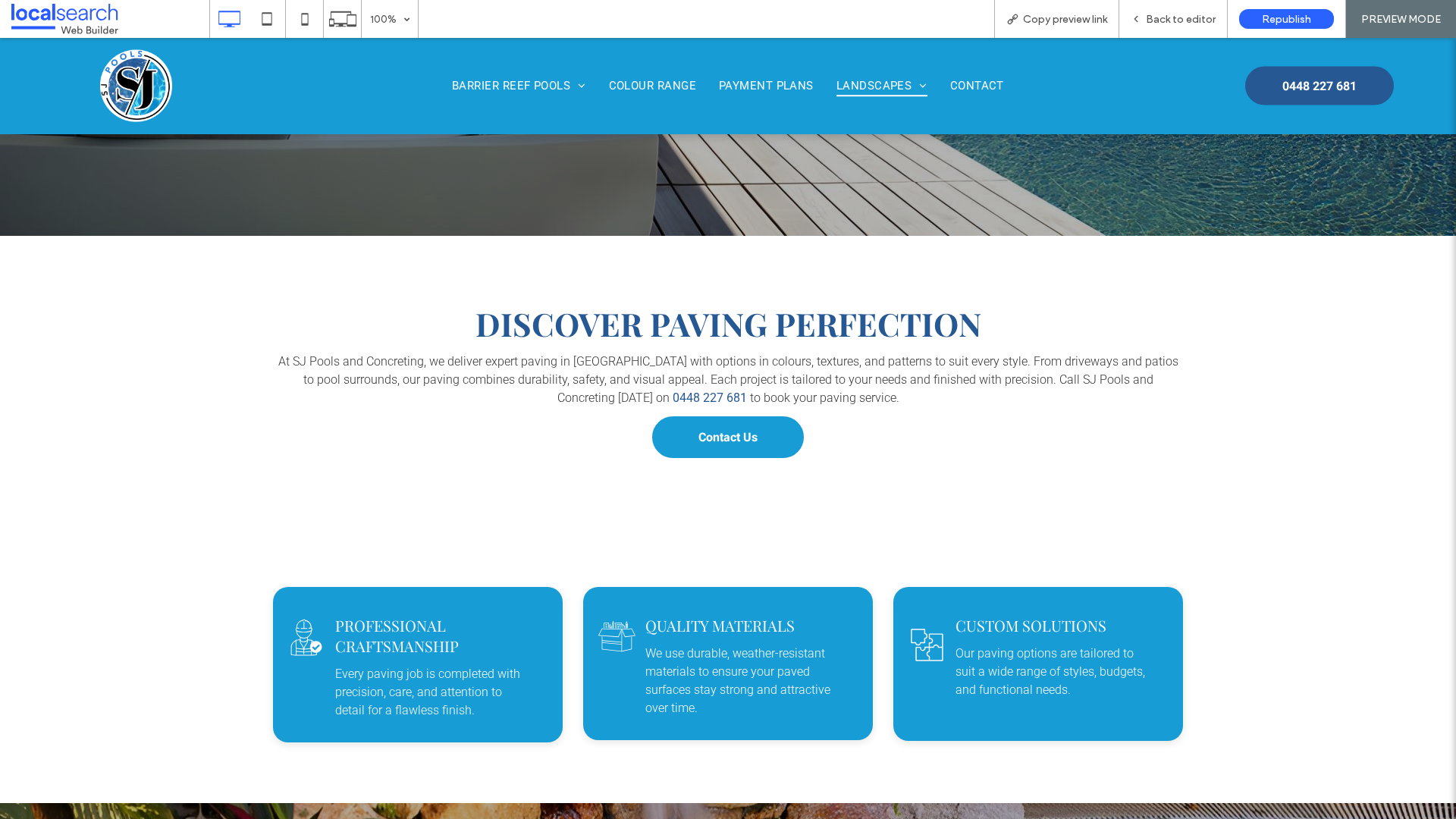
click at [469, 351] on div "At SJ Pools and Concreting, we deliver expert paving in Dubbo with options in c…" at bounding box center [728, 379] width 910 height 57
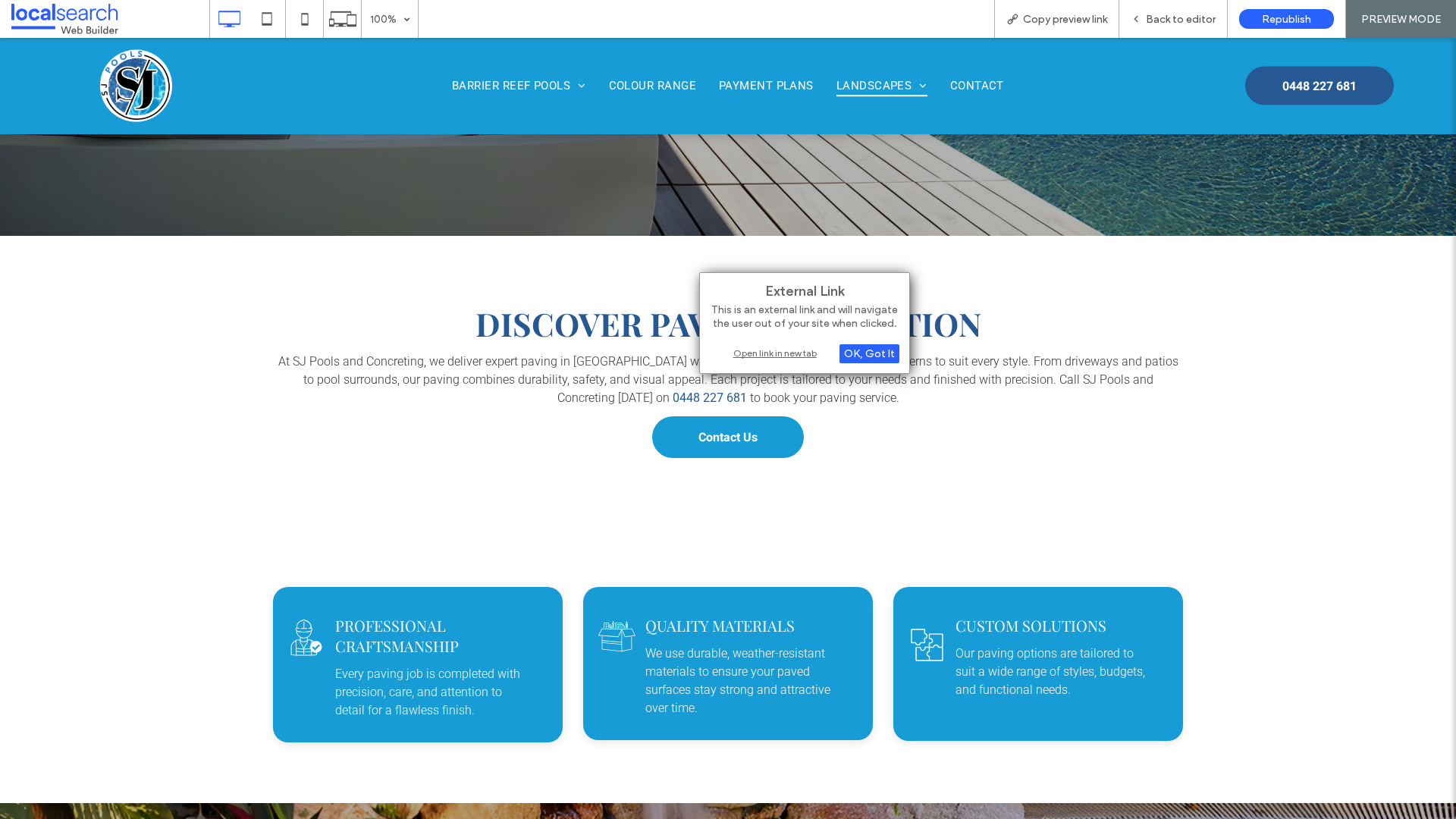
click at [460, 303] on h3 "discover paving perfection" at bounding box center [728, 324] width 910 height 43
click at [939, 396] on div "discover paving perfection At SJ Pools and Concreting, we deliver expert paving…" at bounding box center [728, 381] width 1456 height 290
click at [893, 355] on div "OK, Got It" at bounding box center [870, 354] width 60 height 19
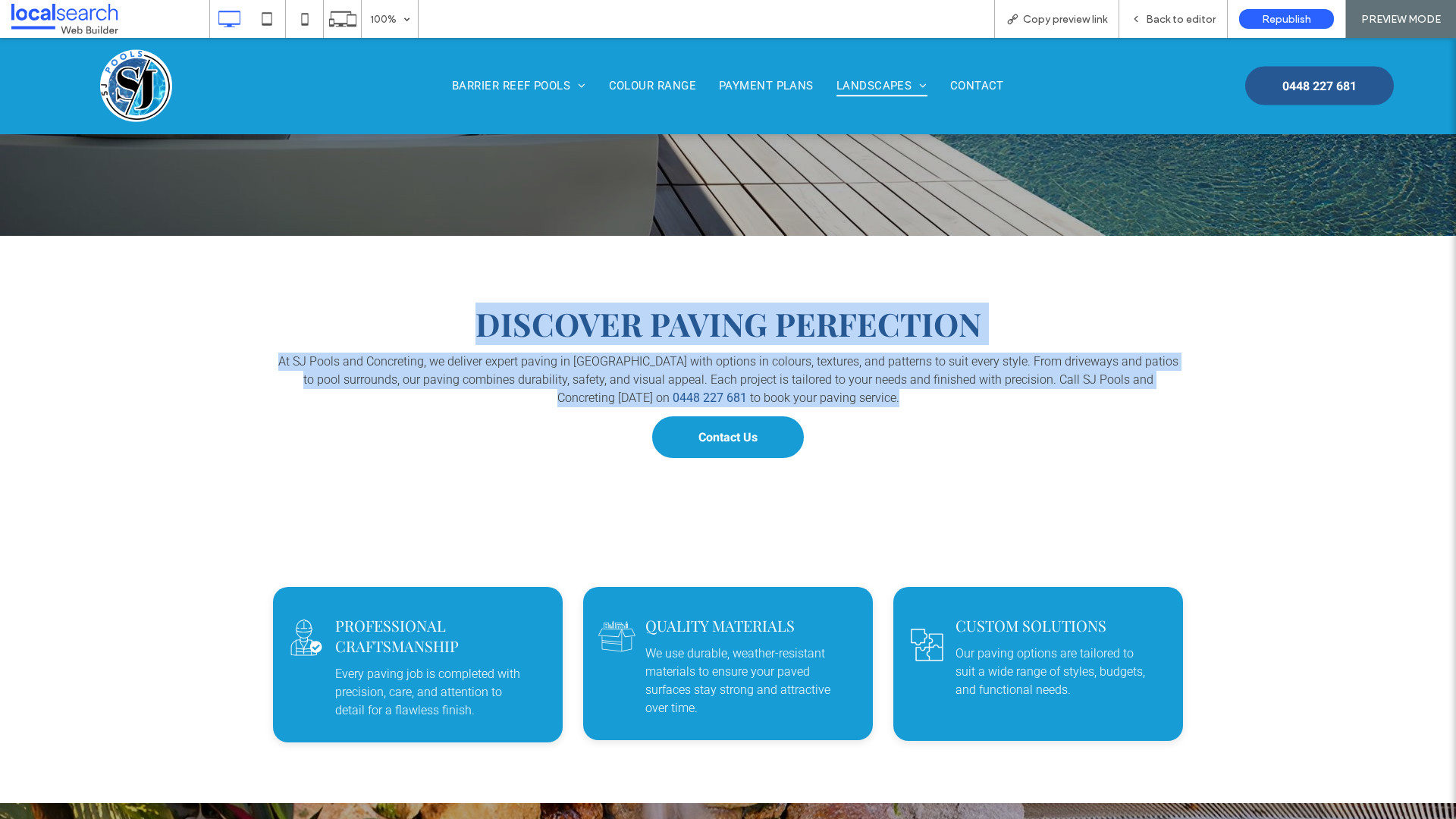
drag, startPoint x: 453, startPoint y: 241, endPoint x: 855, endPoint y: 304, distance: 406.9
click at [871, 327] on div "discover paving perfection At SJ Pools and Concreting, we deliver expert paving…" at bounding box center [728, 380] width 910 height 169
copy div "discover paving perfection At SJ Pools and Concreting, we deliver expert paving…"
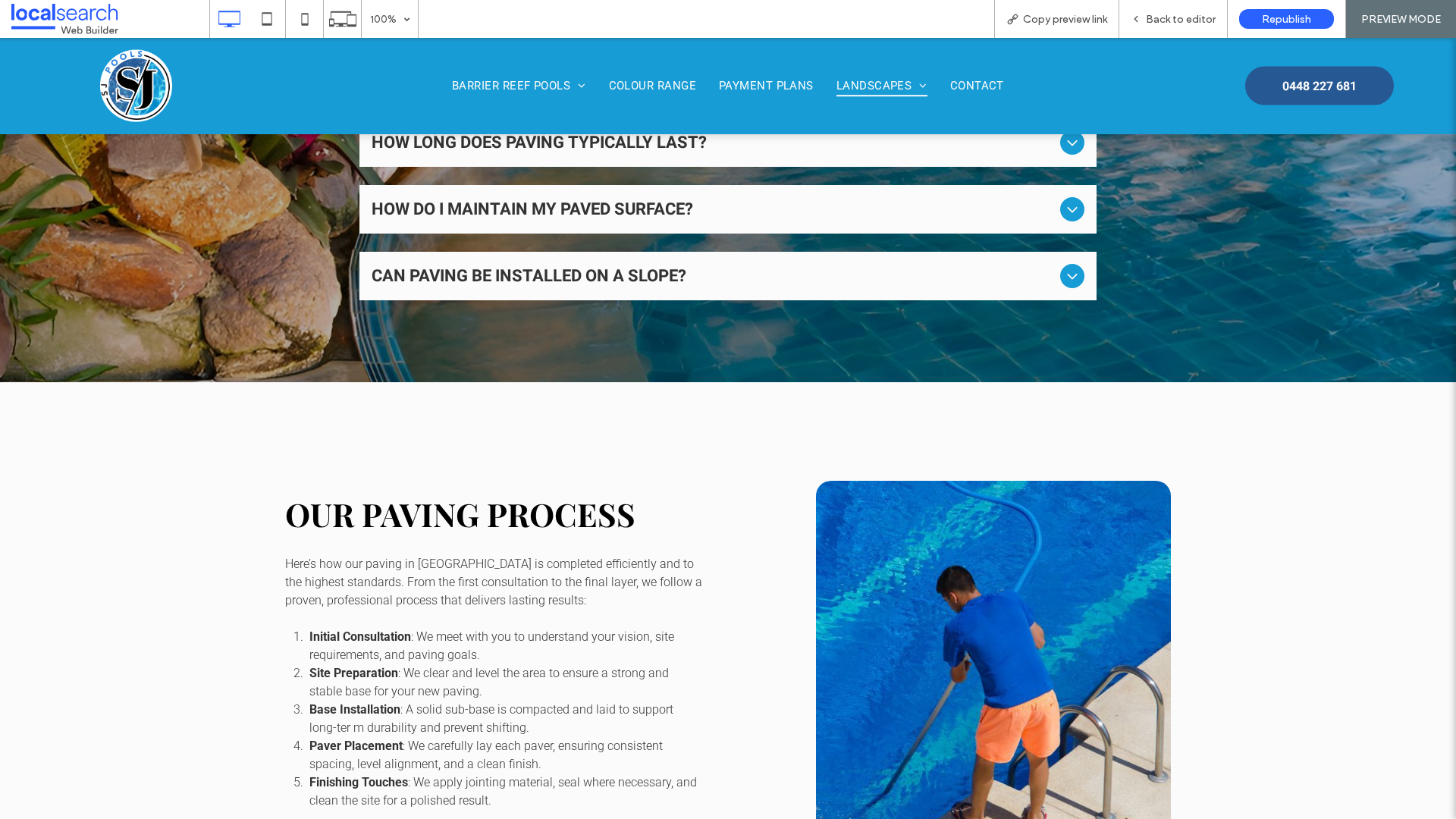
scroll to position [1247, 0]
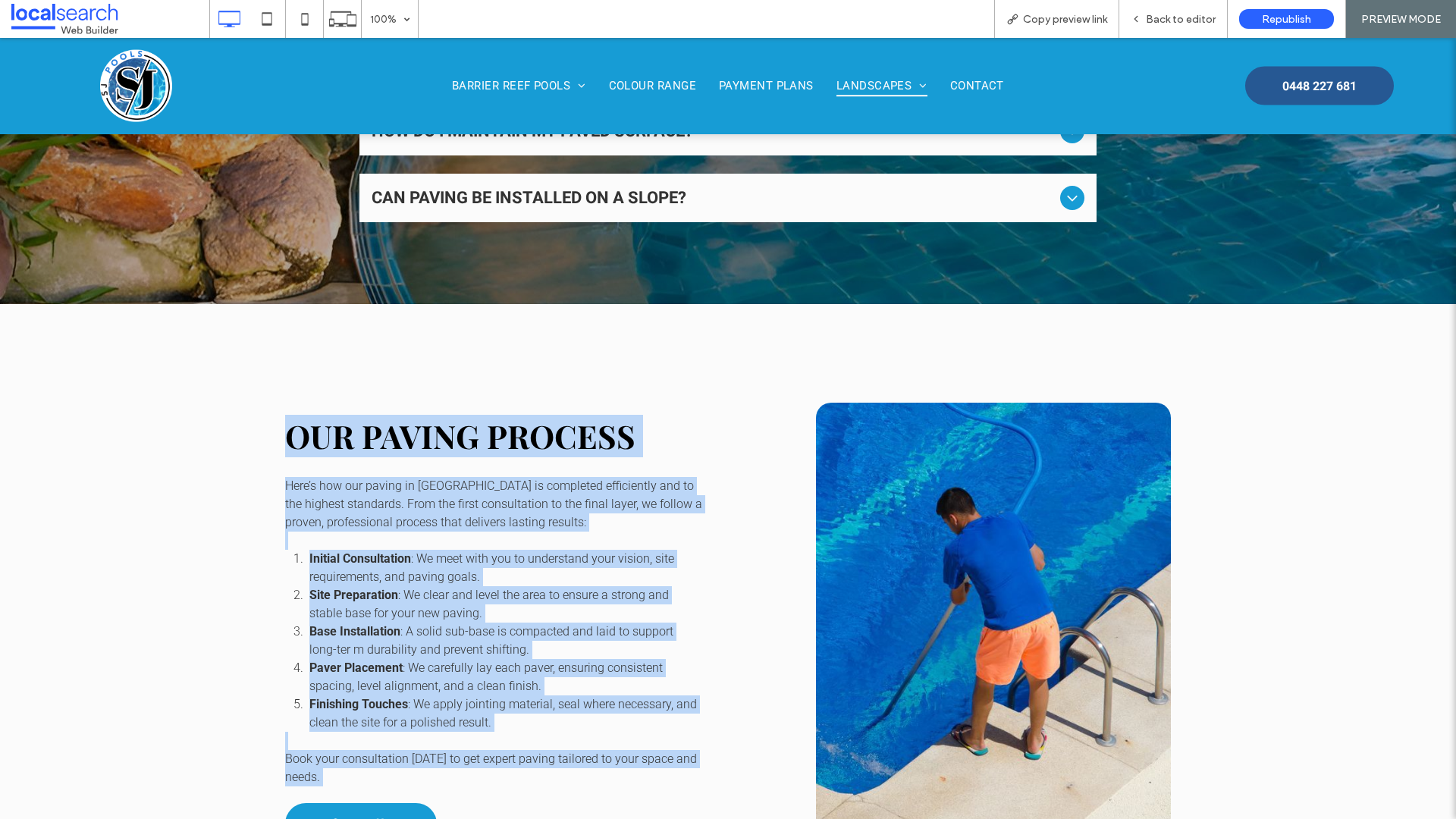
drag, startPoint x: 278, startPoint y: 350, endPoint x: 647, endPoint y: 723, distance: 524.7
click at [647, 723] on div "Our Paving Process Here’s how our paving in Dubbo is completed efficiently and …" at bounding box center [538, 615] width 531 height 500
copy div "Our Paving Process Here’s how our paving in Dubbo is completed efficiently and …"
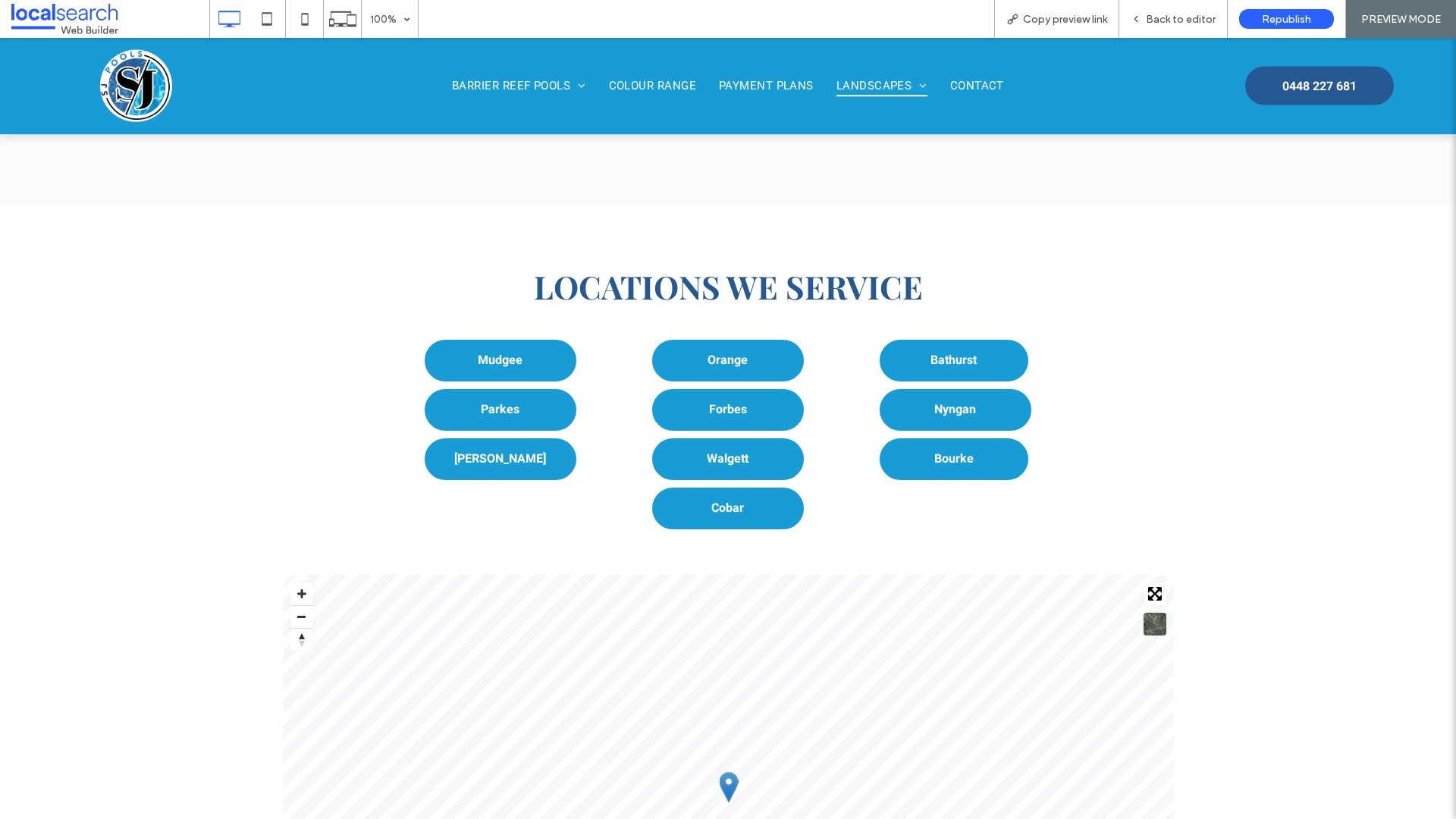
scroll to position [2290, 0]
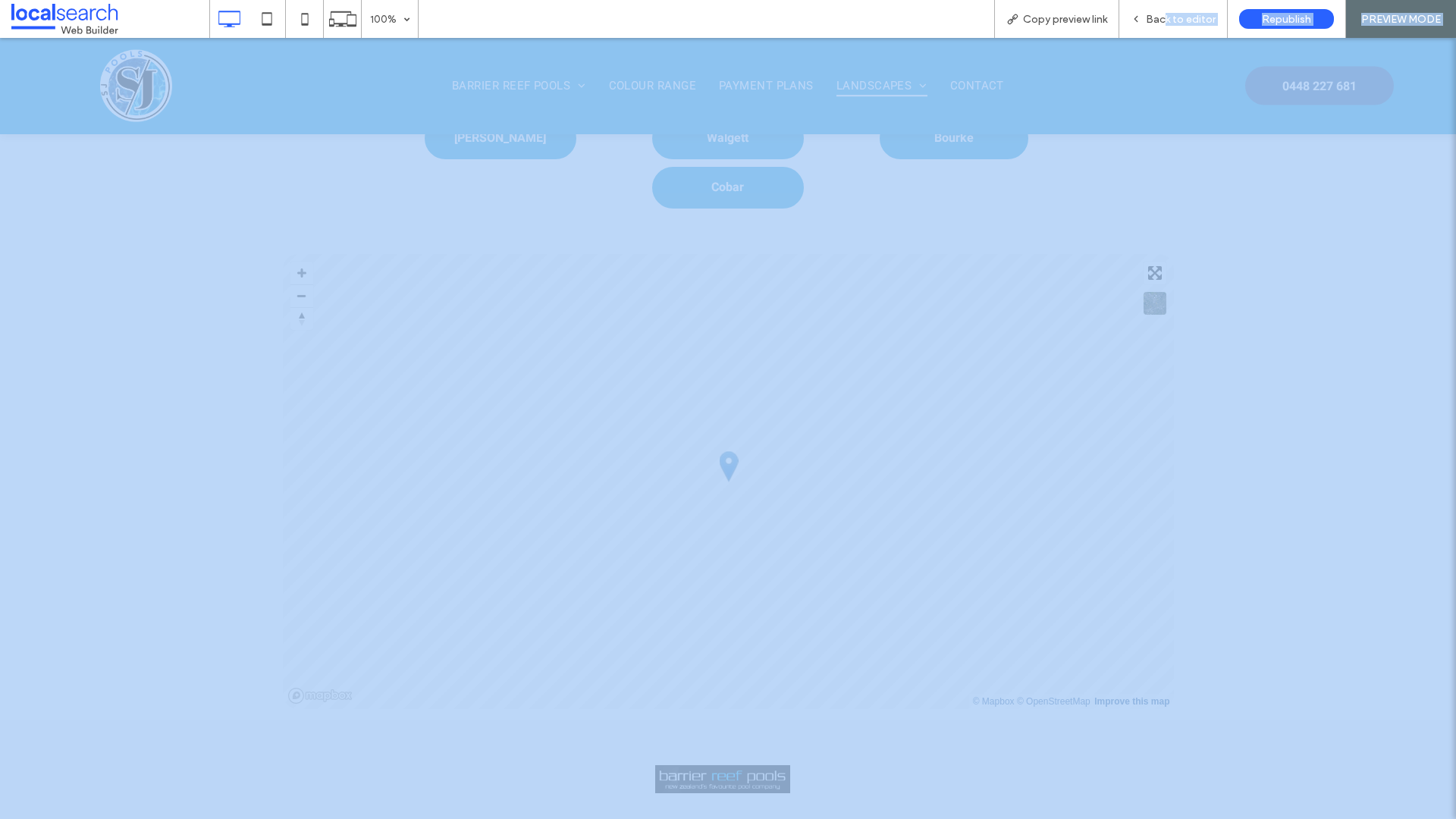
drag, startPoint x: 1165, startPoint y: 15, endPoint x: 1165, endPoint y: 733, distance: 718.0
click at [1165, 15] on span "Back to editor" at bounding box center [1181, 19] width 70 height 13
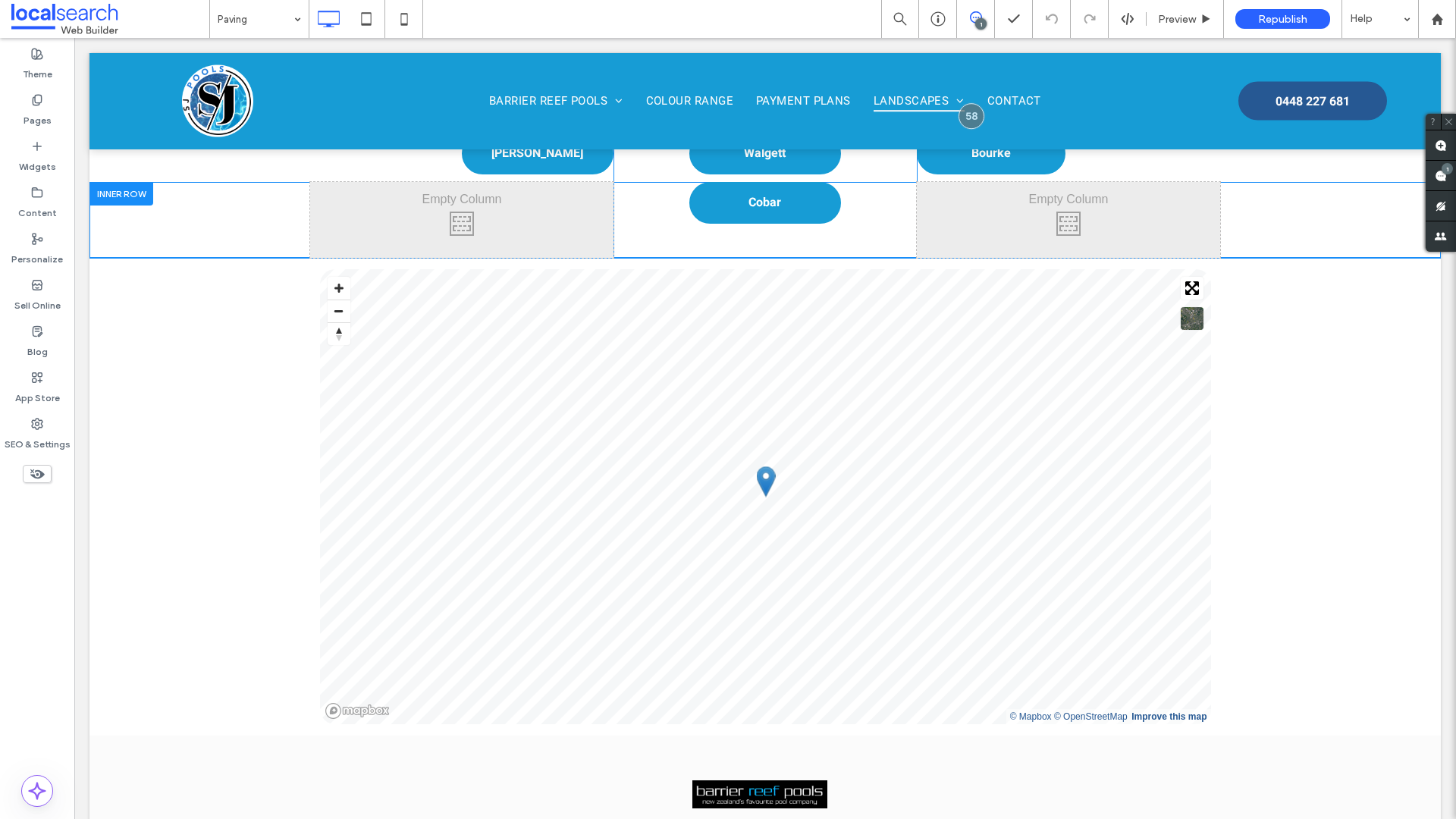
click at [552, 182] on div "Click To Paste" at bounding box center [461, 220] width 304 height 76
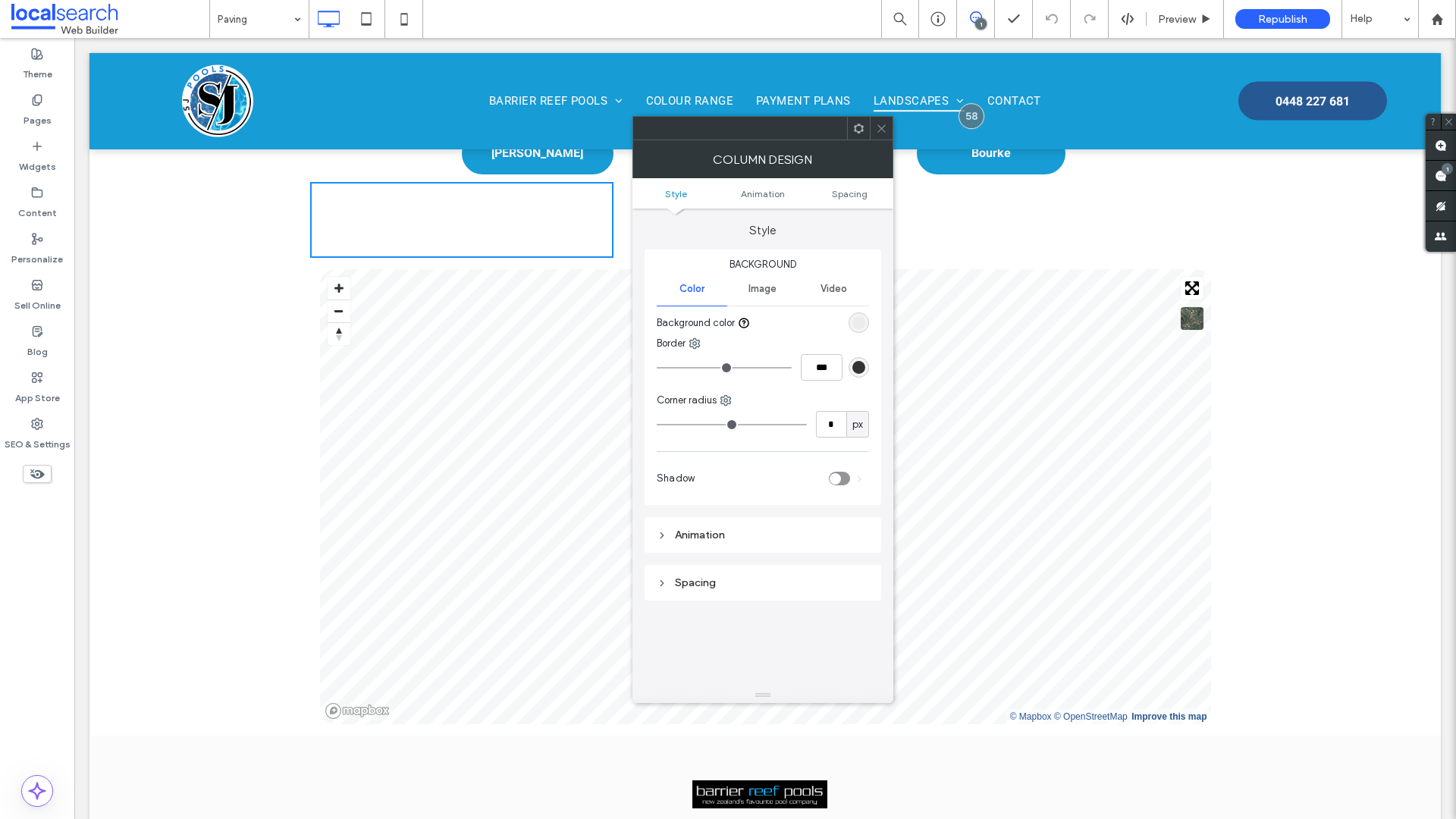
click at [883, 129] on icon at bounding box center [881, 129] width 11 height 11
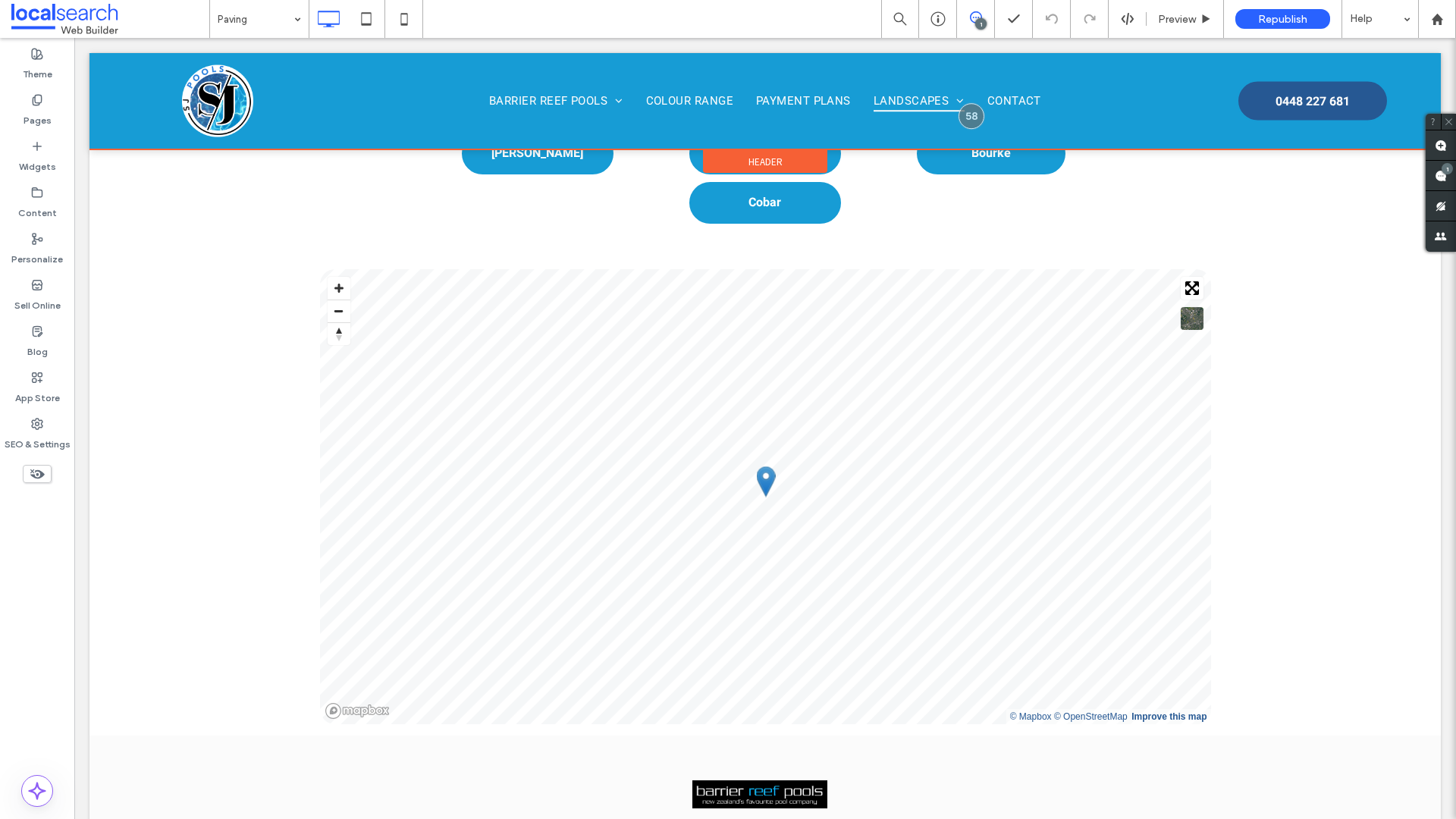
click at [972, 116] on div at bounding box center [765, 101] width 1351 height 97
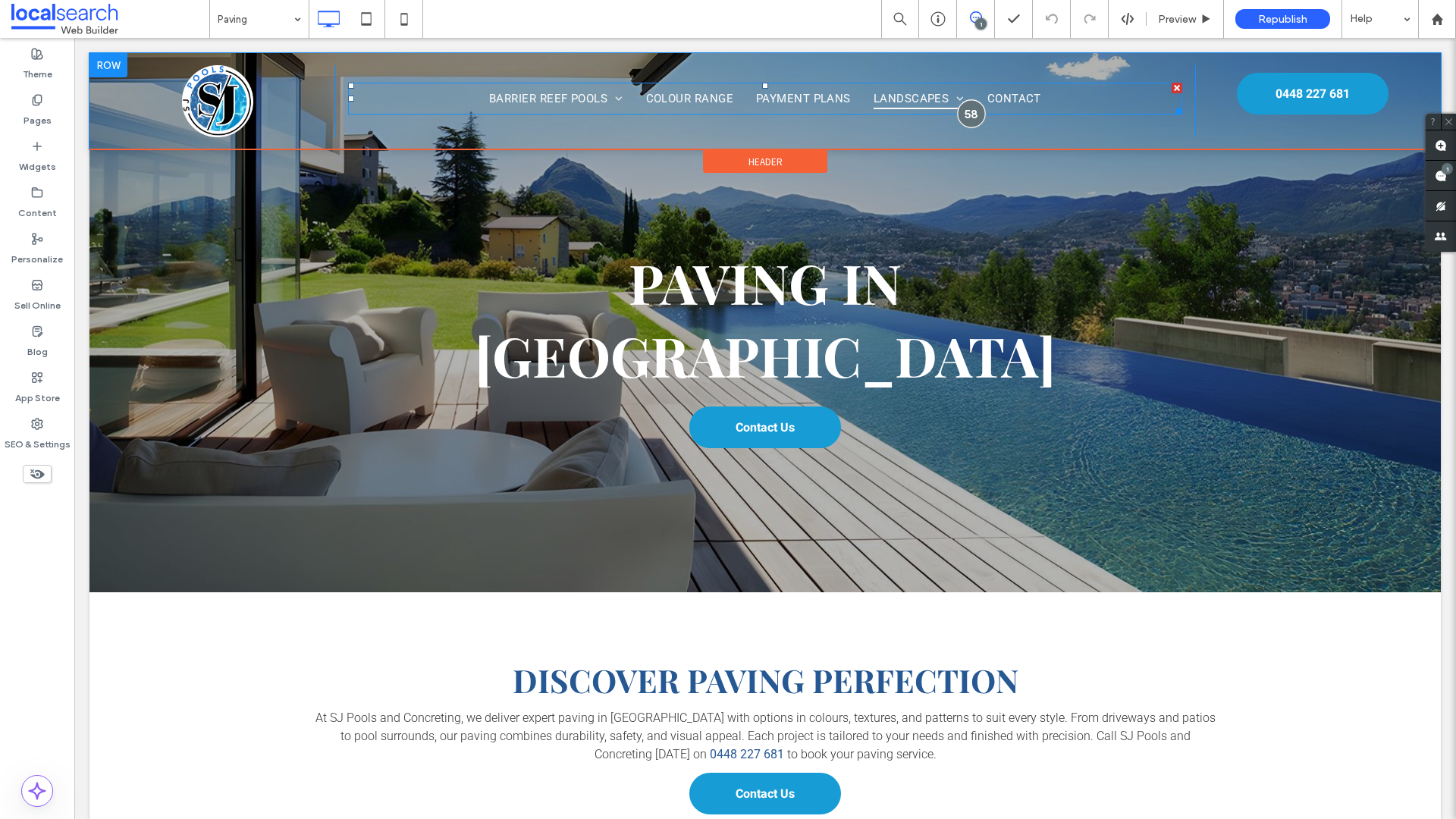
click at [969, 116] on div at bounding box center [971, 113] width 28 height 28
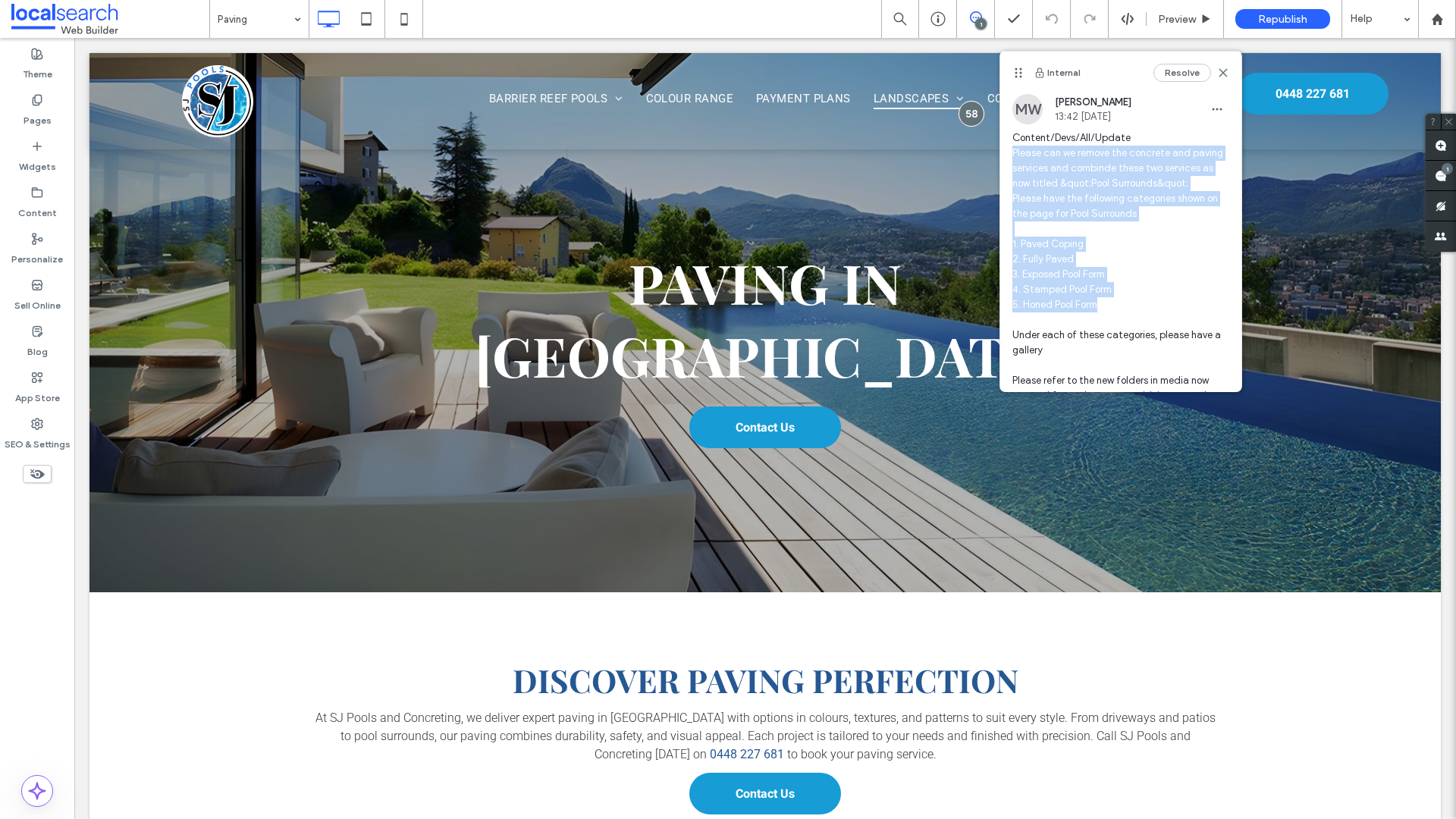
drag, startPoint x: 1014, startPoint y: 150, endPoint x: 1100, endPoint y: 317, distance: 187.8
click at [1100, 317] on span "Content/Devs/All/Update Please can we remove the concrete and paving services a…" at bounding box center [1120, 275] width 217 height 288
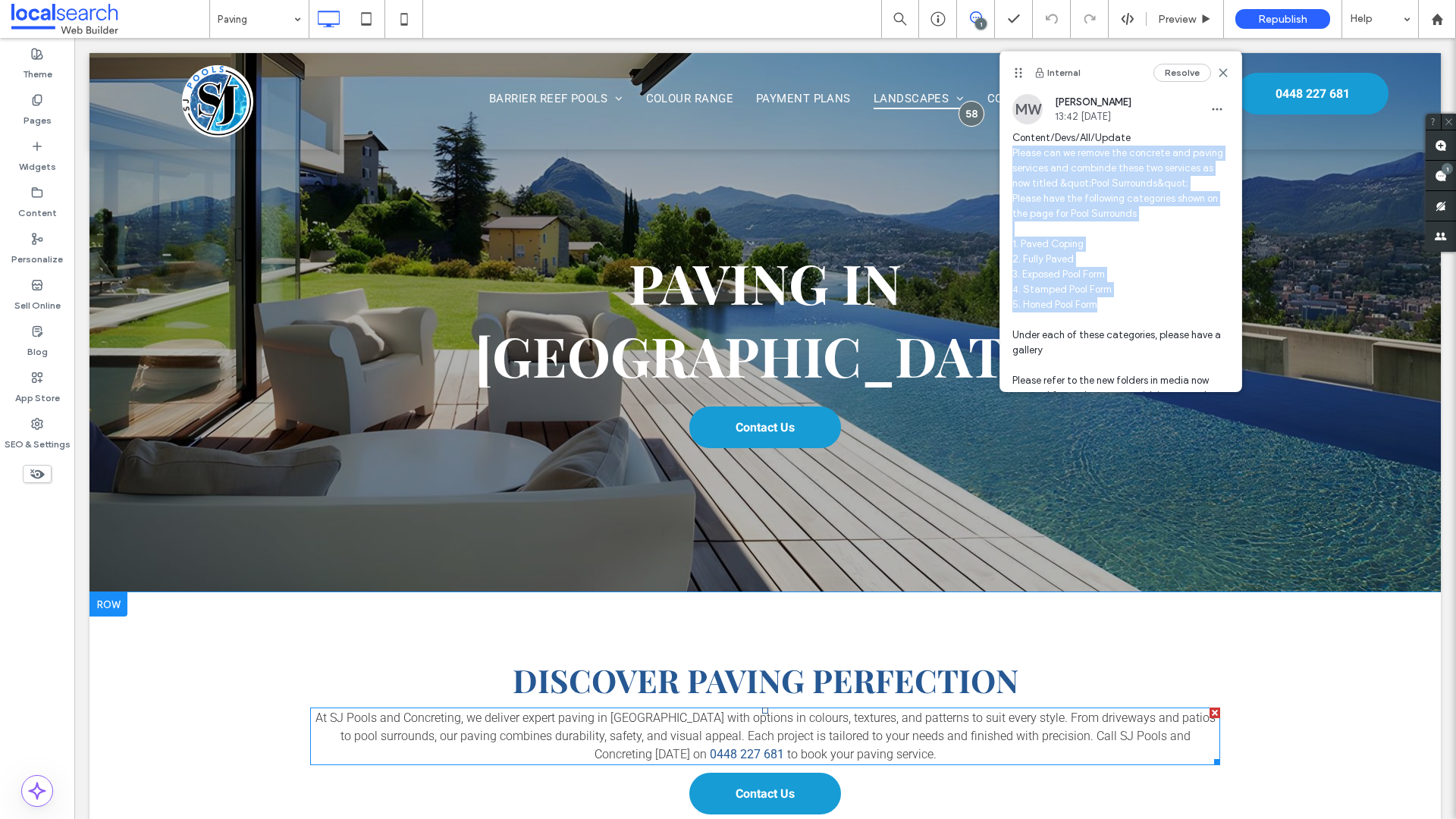
click at [888, 710] on span "At SJ Pools and Concreting, we deliver expert paving in Dubbo with options in c…" at bounding box center [765, 736] width 900 height 51
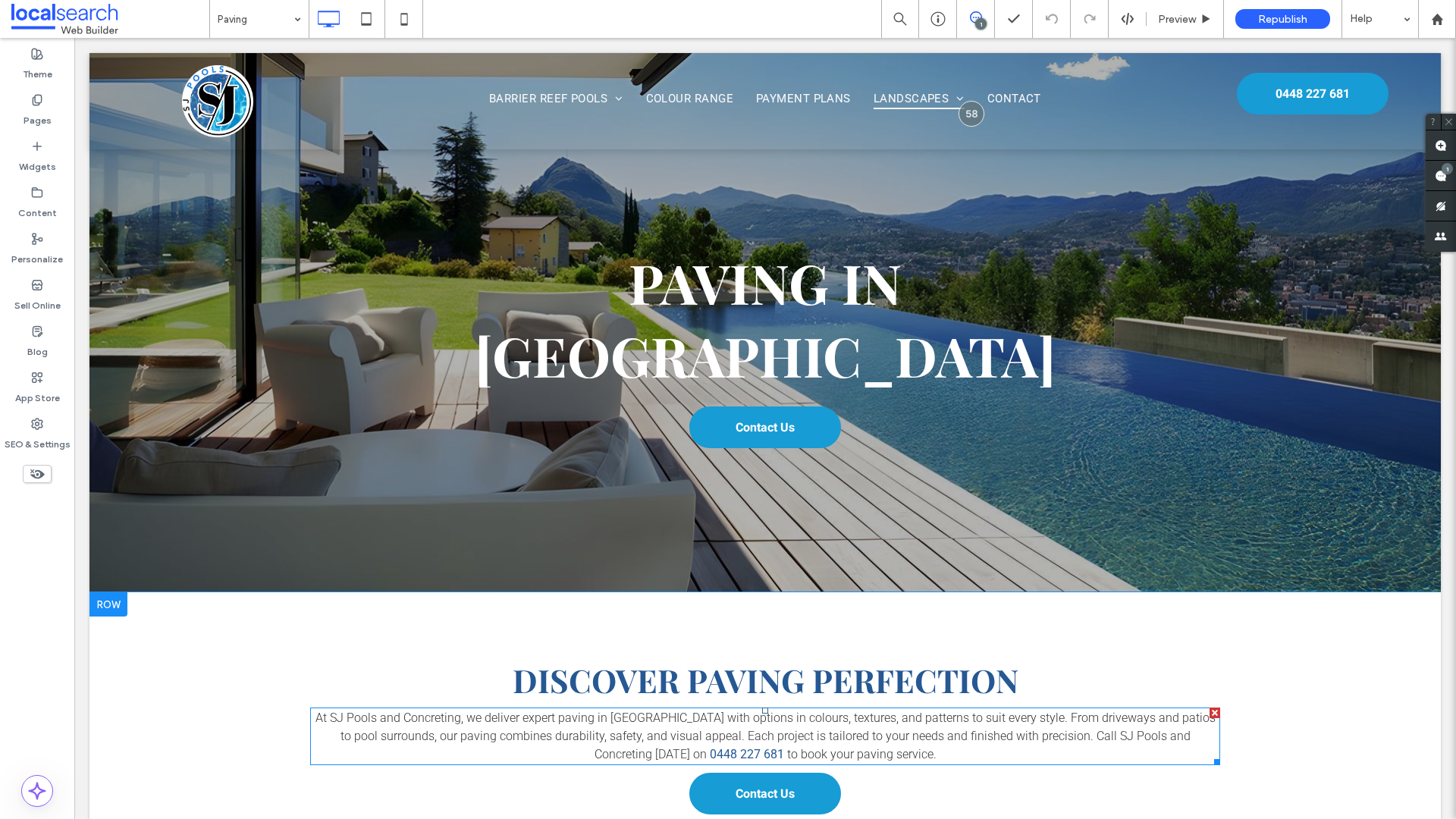
click at [885, 710] on span "At SJ Pools and Concreting, we deliver expert paving in Dubbo with options in c…" at bounding box center [765, 736] width 900 height 51
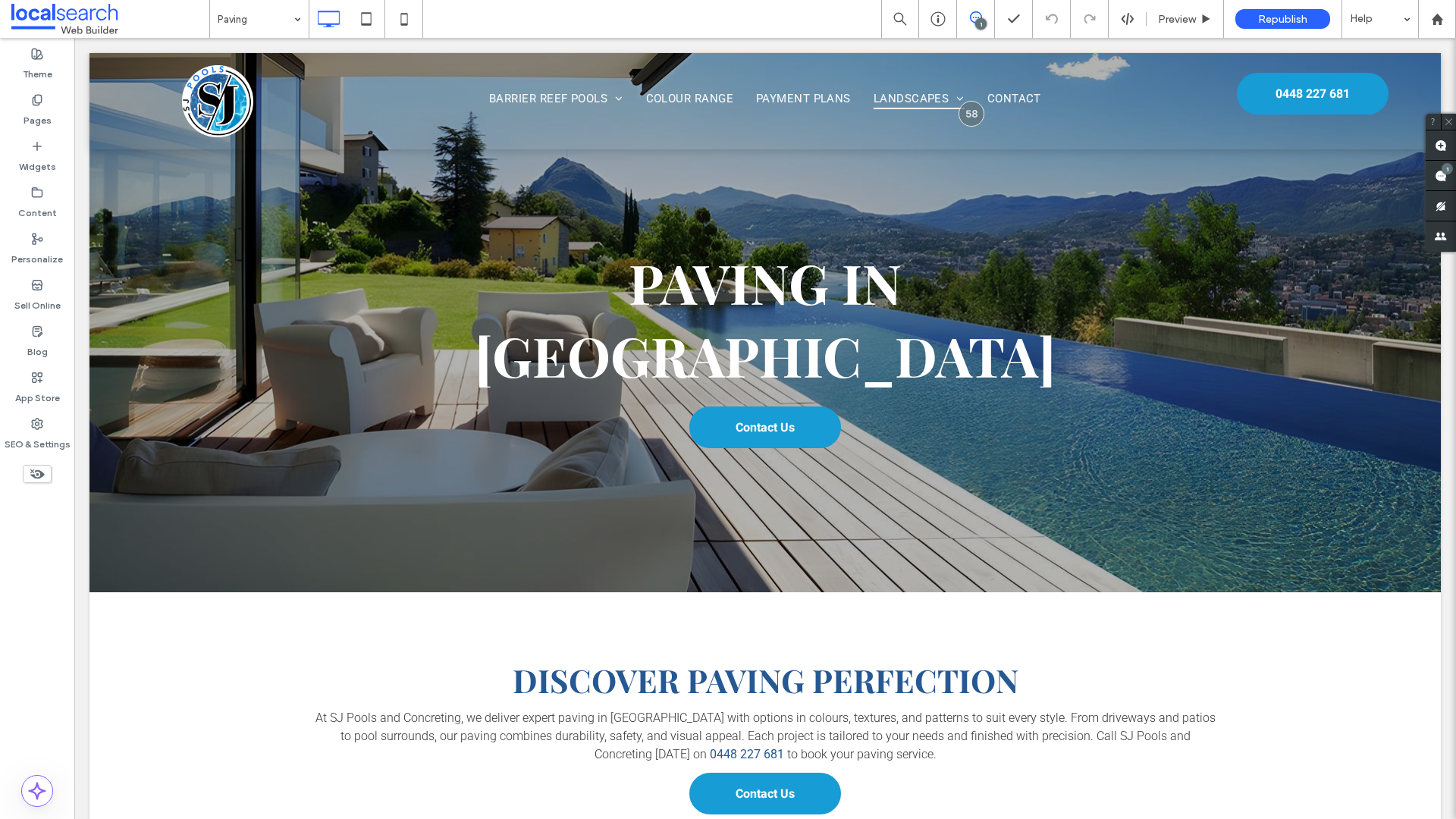
click at [885, 710] on span "At SJ Pools and Concreting, we deliver expert paving in Dubbo with options in c…" at bounding box center [765, 736] width 900 height 51
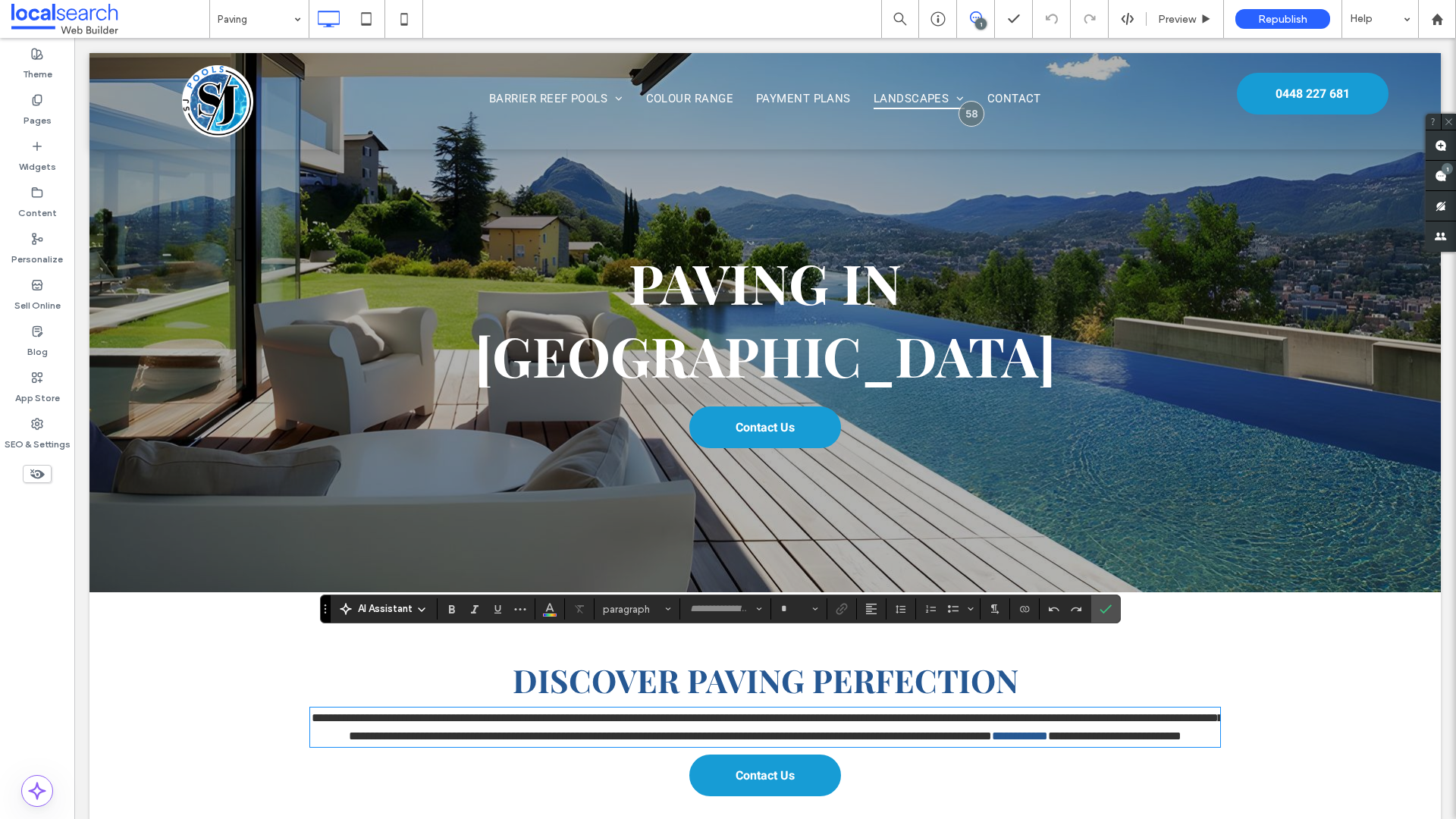
type input "******"
type input "**"
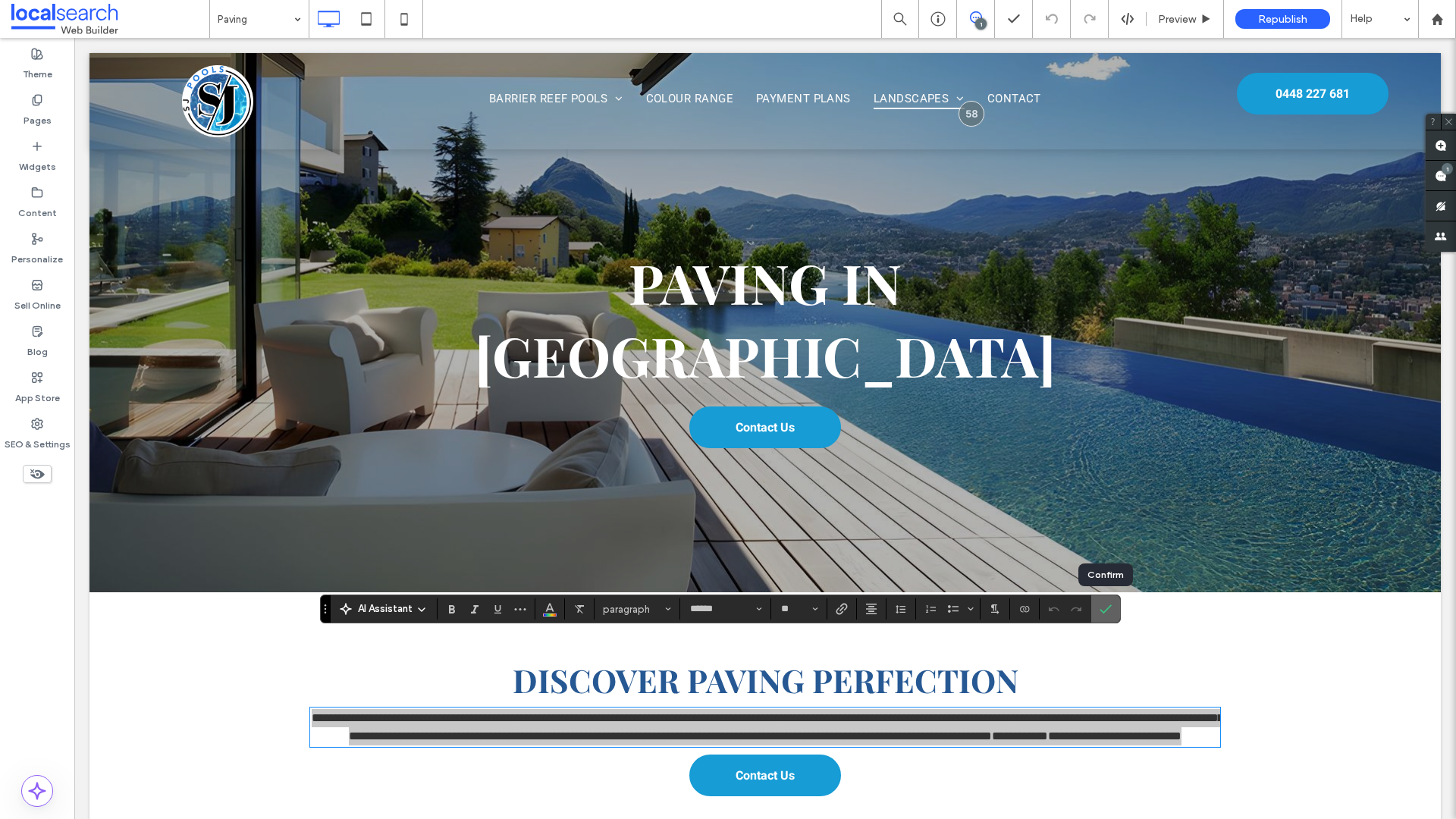
click at [1112, 606] on label "Confirm" at bounding box center [1105, 609] width 23 height 27
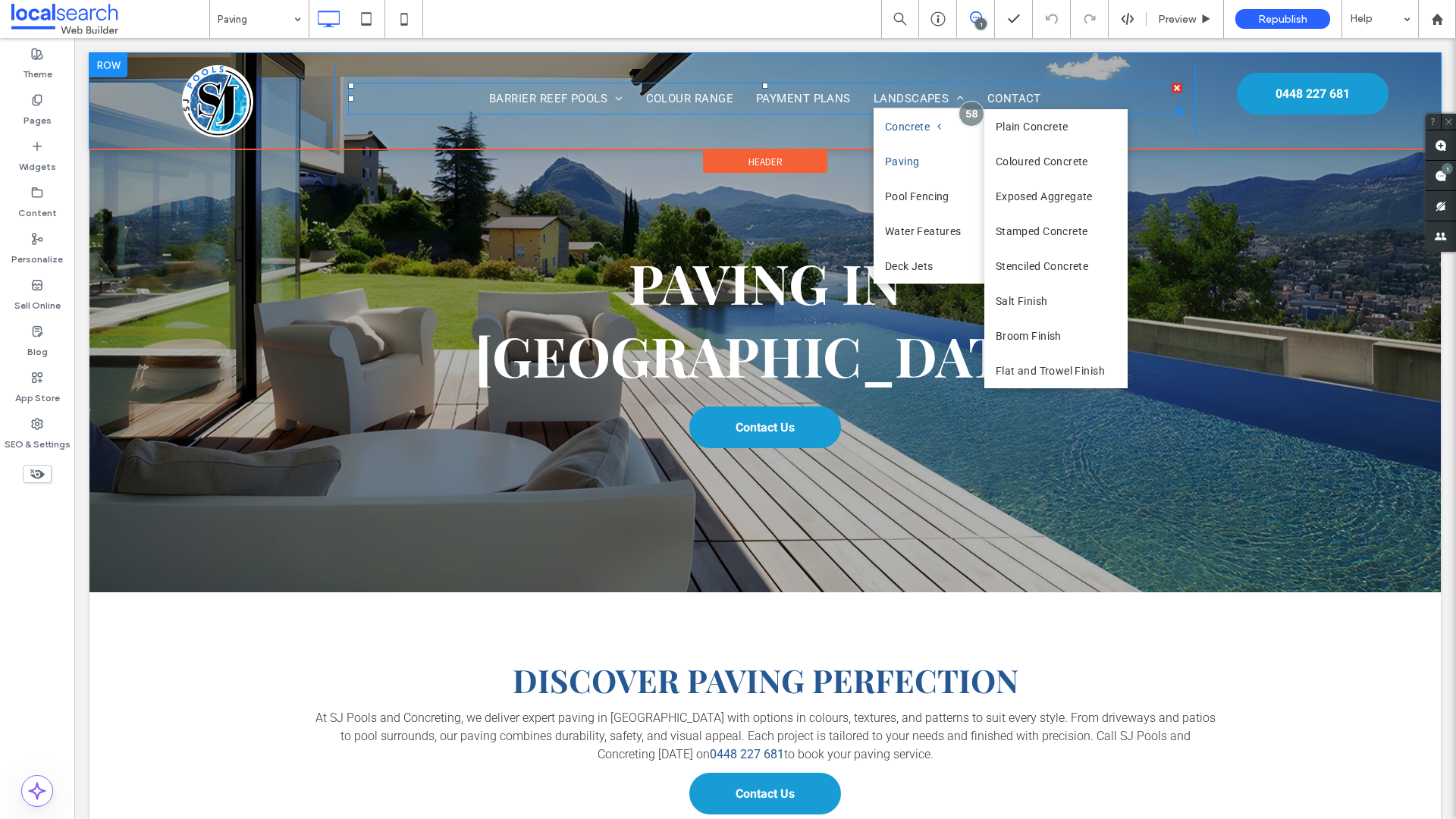
click at [903, 124] on span "Concrete" at bounding box center [913, 126] width 57 height 12
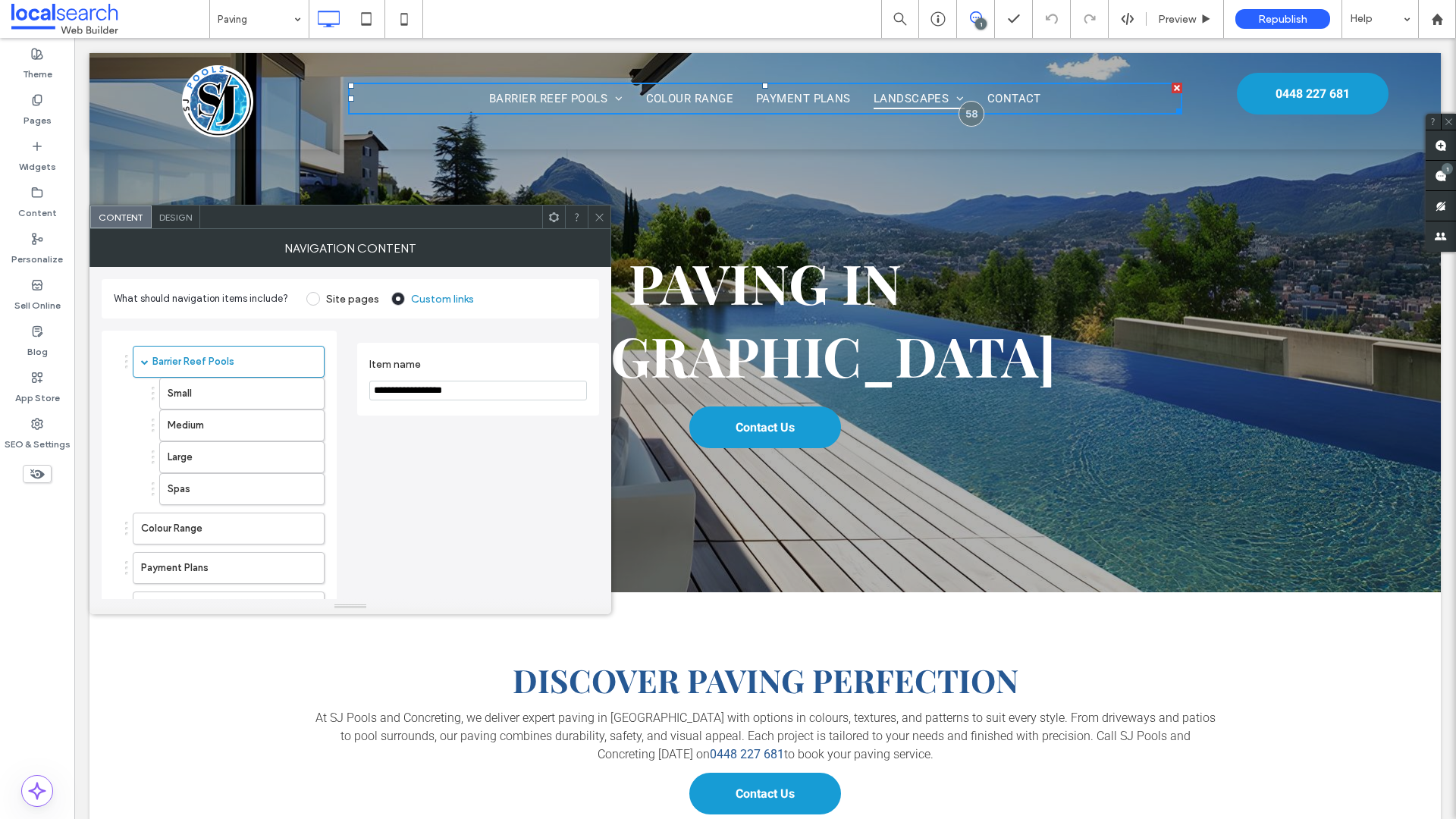
click at [600, 223] on span at bounding box center [599, 216] width 11 height 23
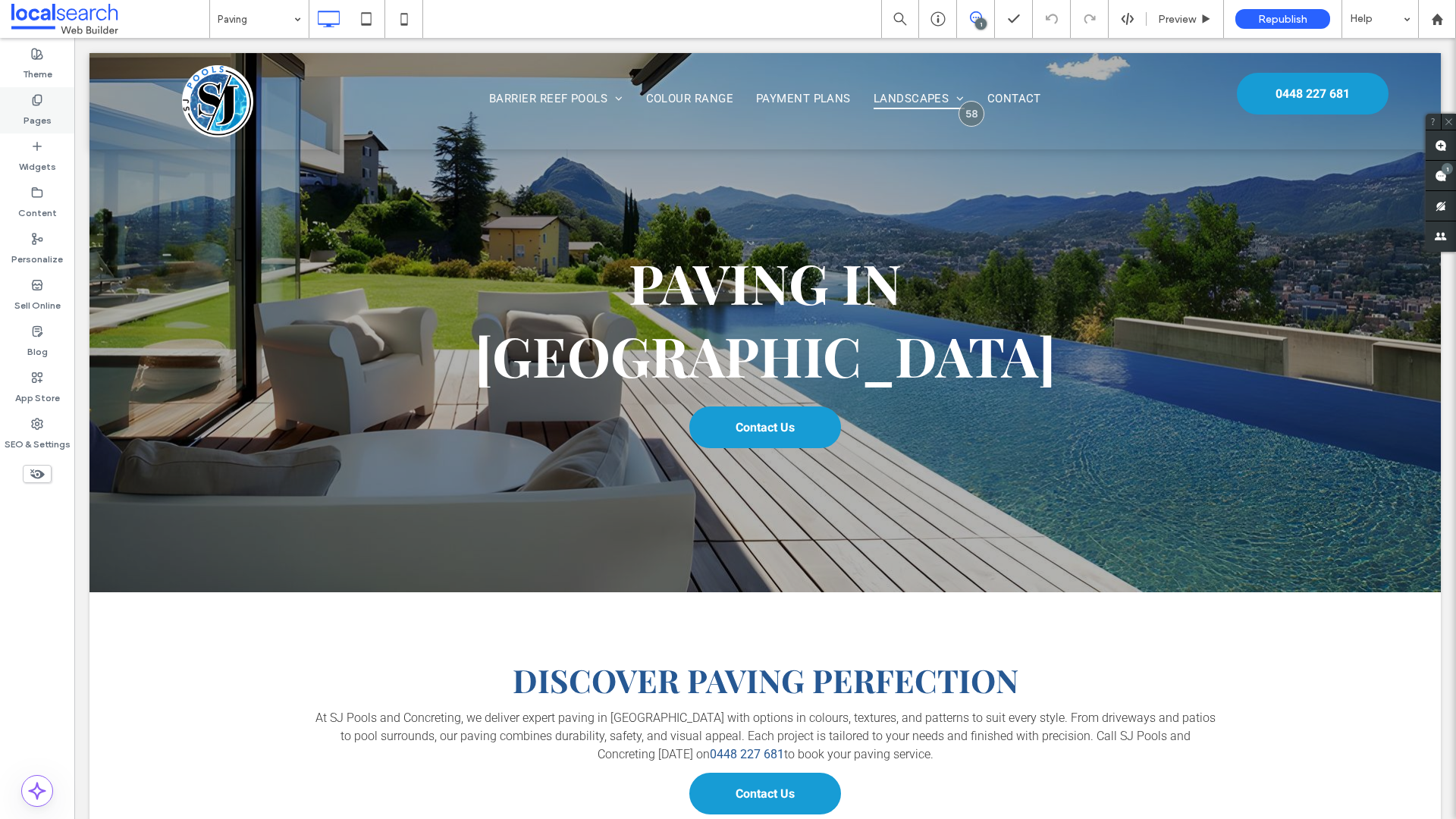
click at [35, 106] on label "Pages" at bounding box center [37, 116] width 28 height 21
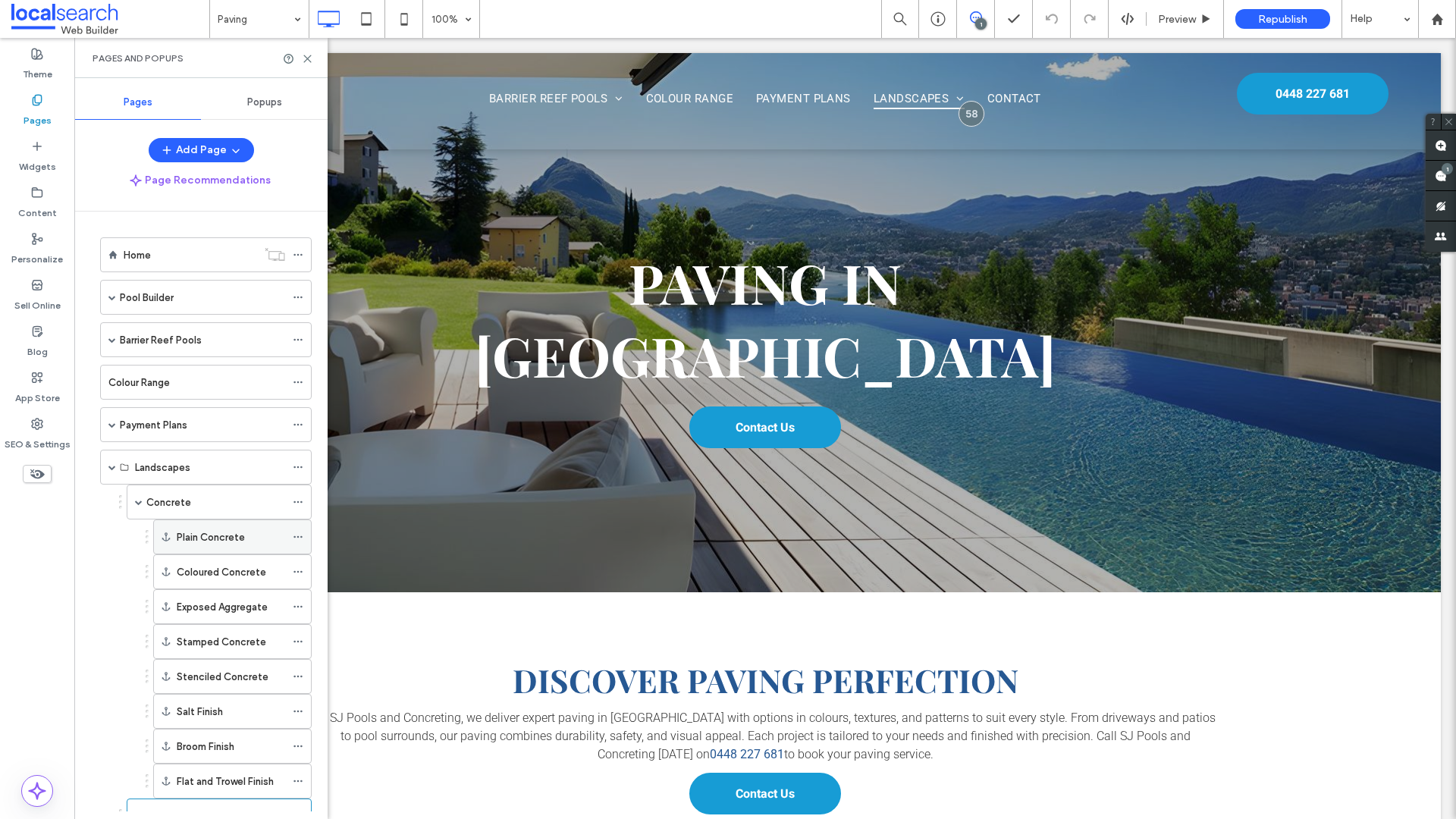
click at [243, 534] on label "Plain Concrete" at bounding box center [211, 537] width 68 height 26
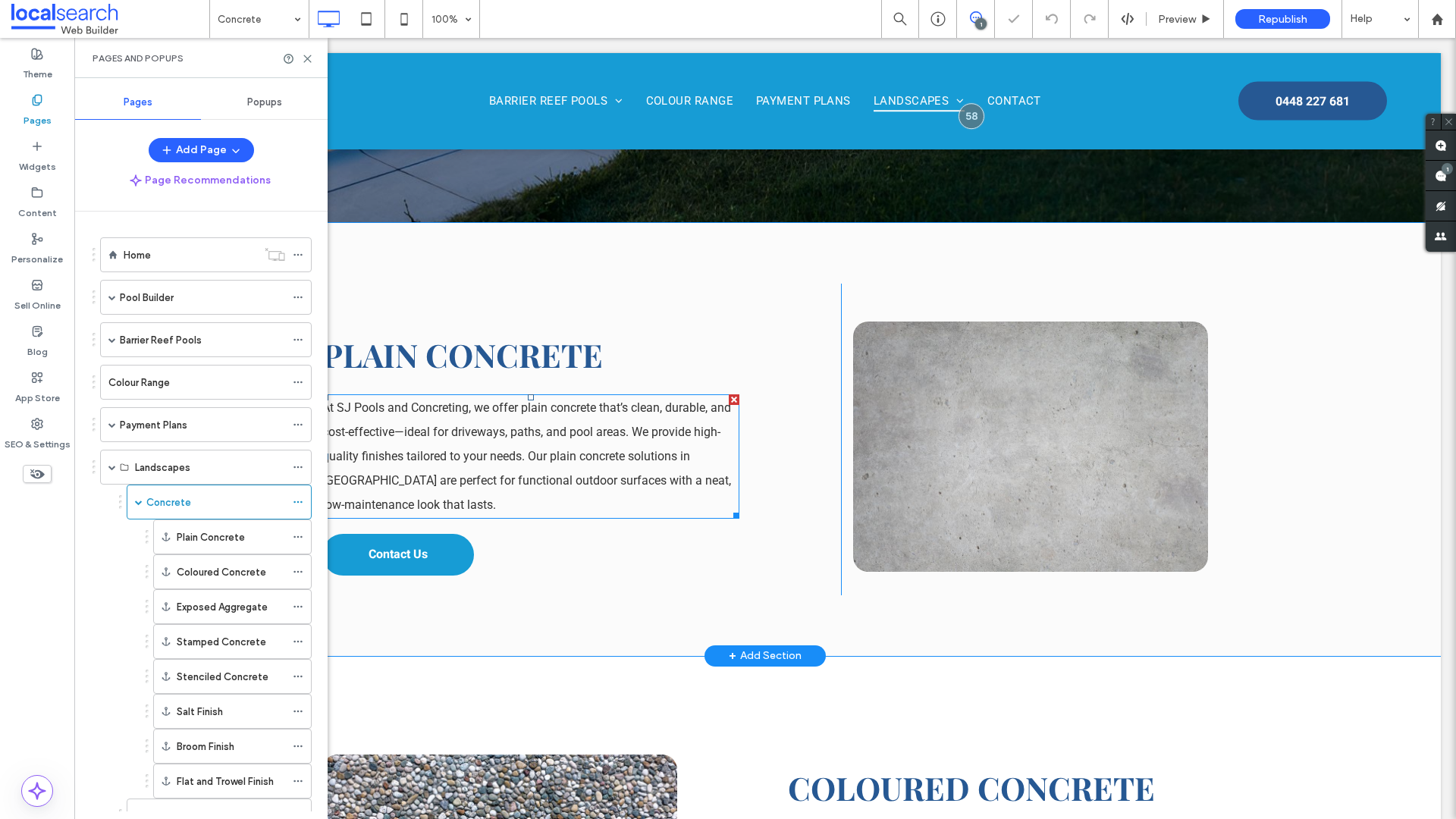
click at [592, 400] on span "At SJ Pools and Concreting, we offer plain concrete that’s clean, durable, and …" at bounding box center [526, 456] width 408 height 111
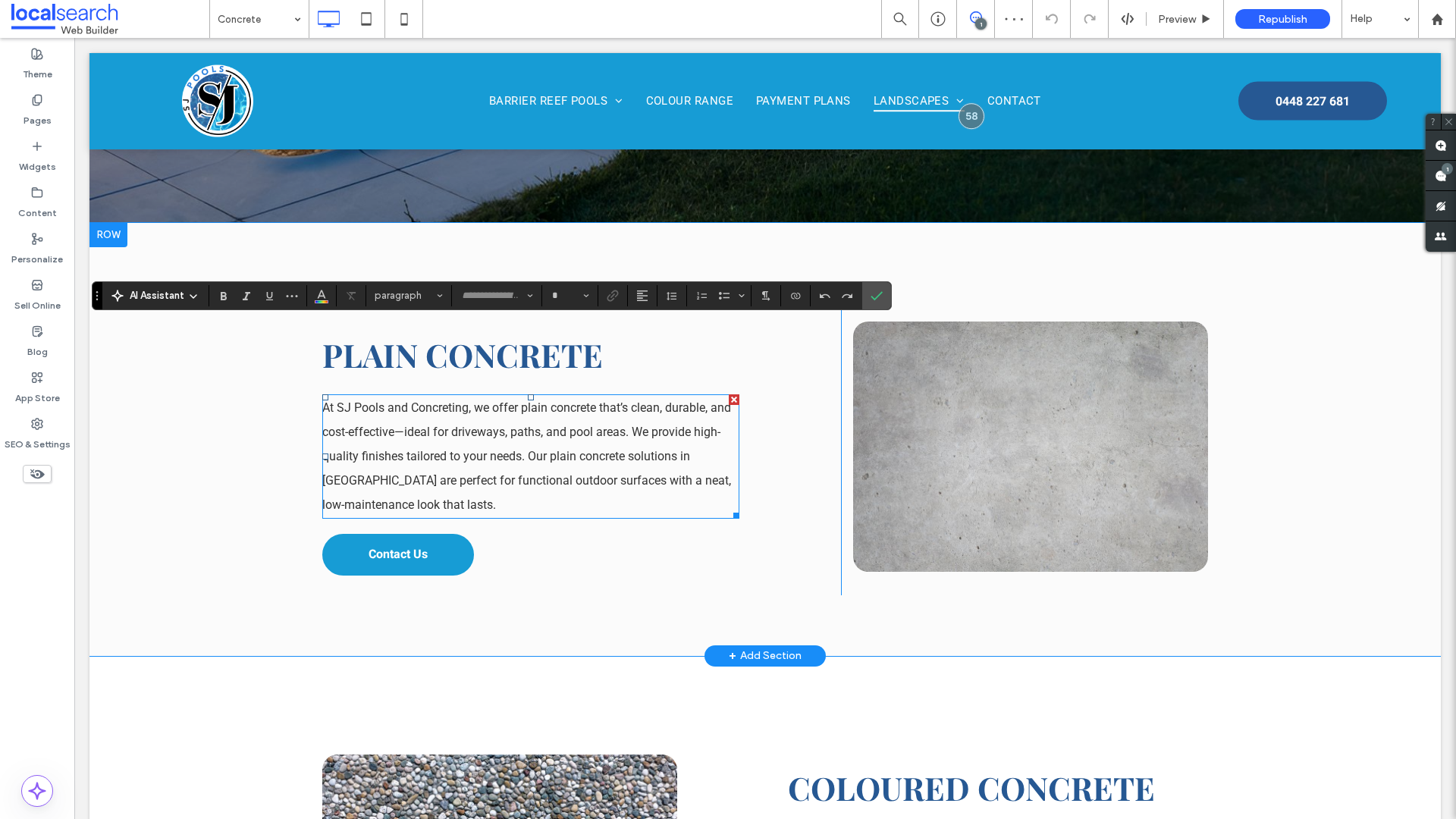
type input "******"
type input "**"
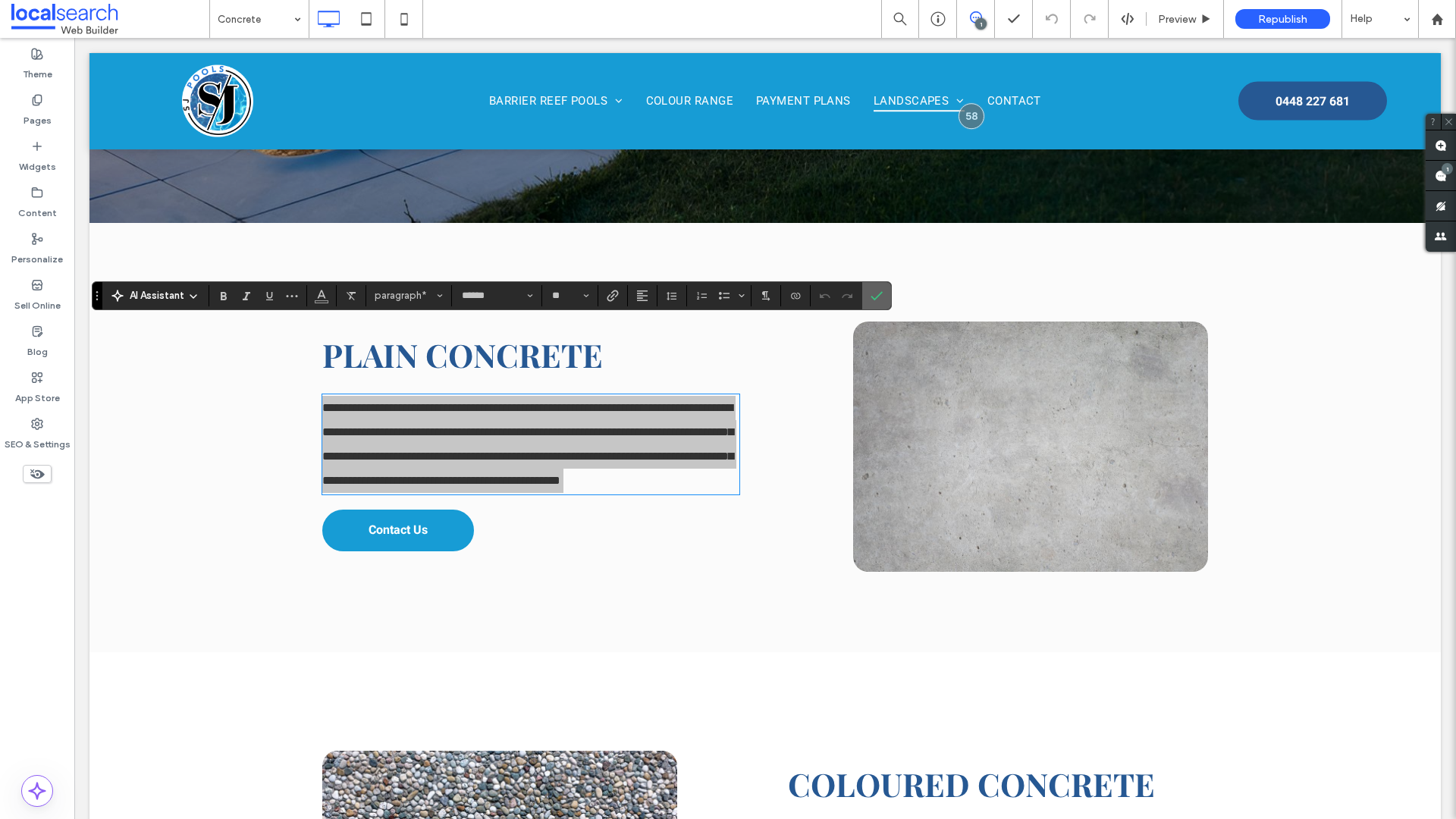
click at [875, 288] on label "Confirm" at bounding box center [876, 295] width 23 height 27
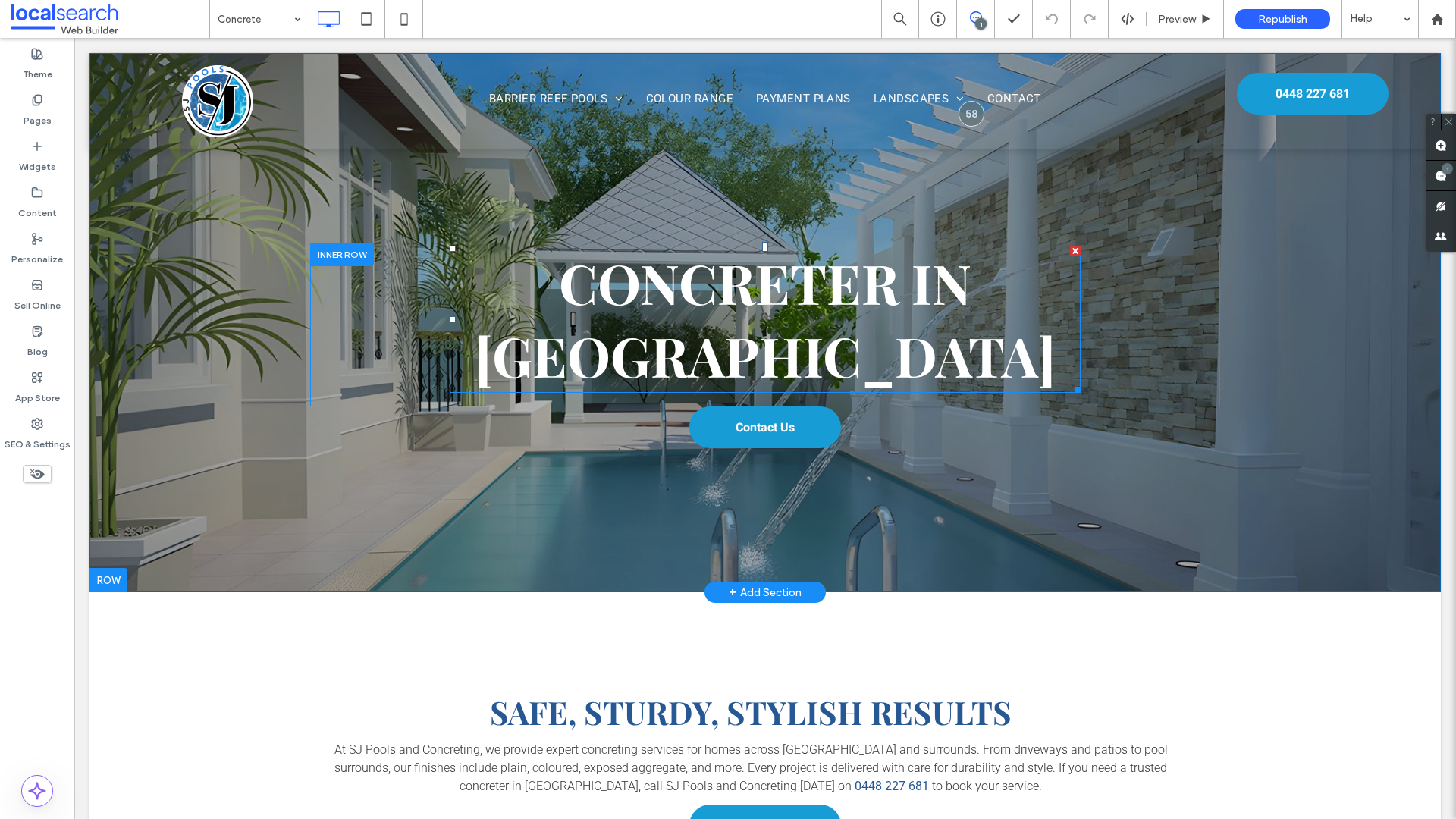
click at [651, 300] on strong "Concreter in Dubbo" at bounding box center [765, 318] width 581 height 146
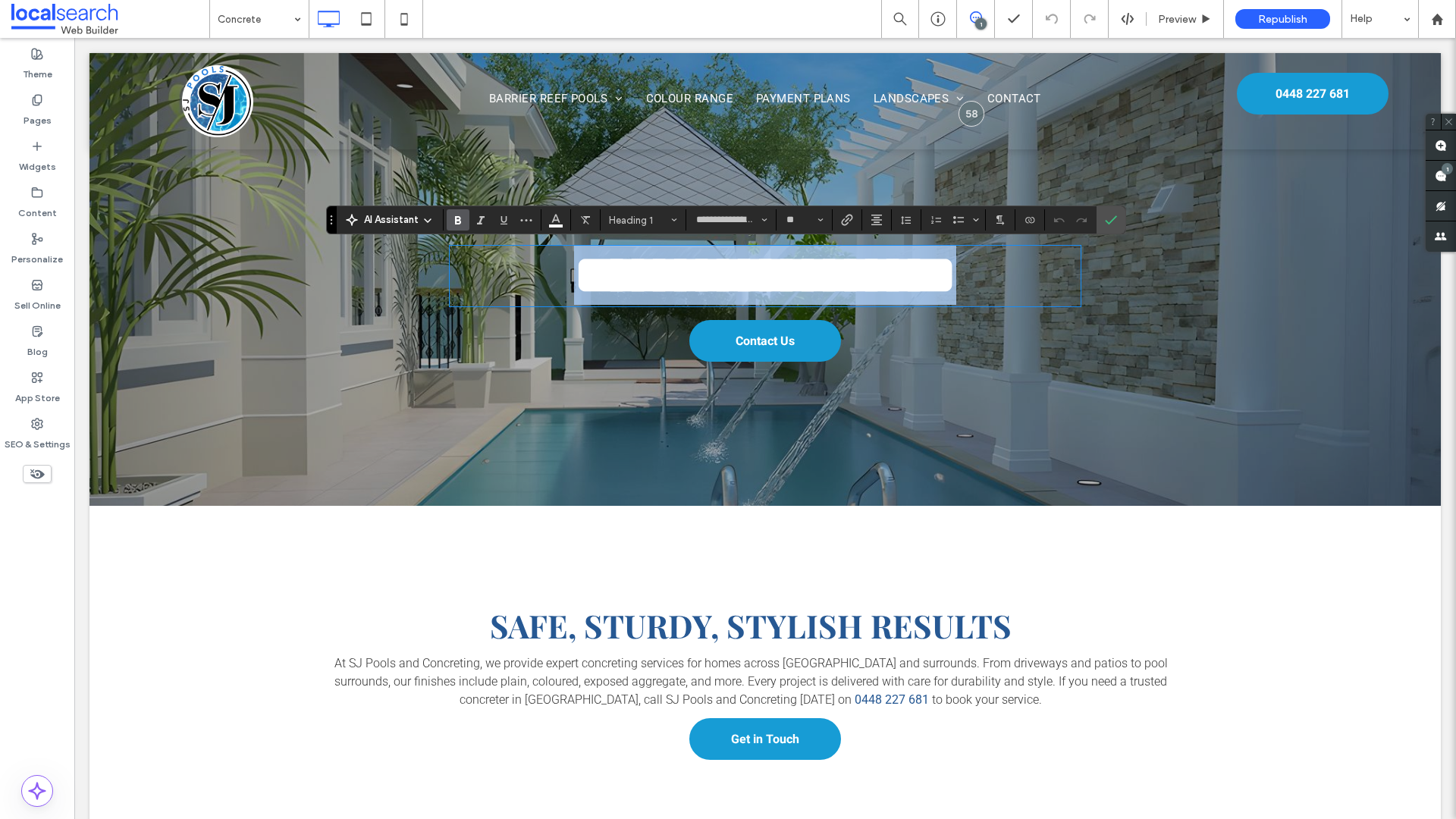
click at [651, 300] on strong "**********" at bounding box center [765, 275] width 382 height 54
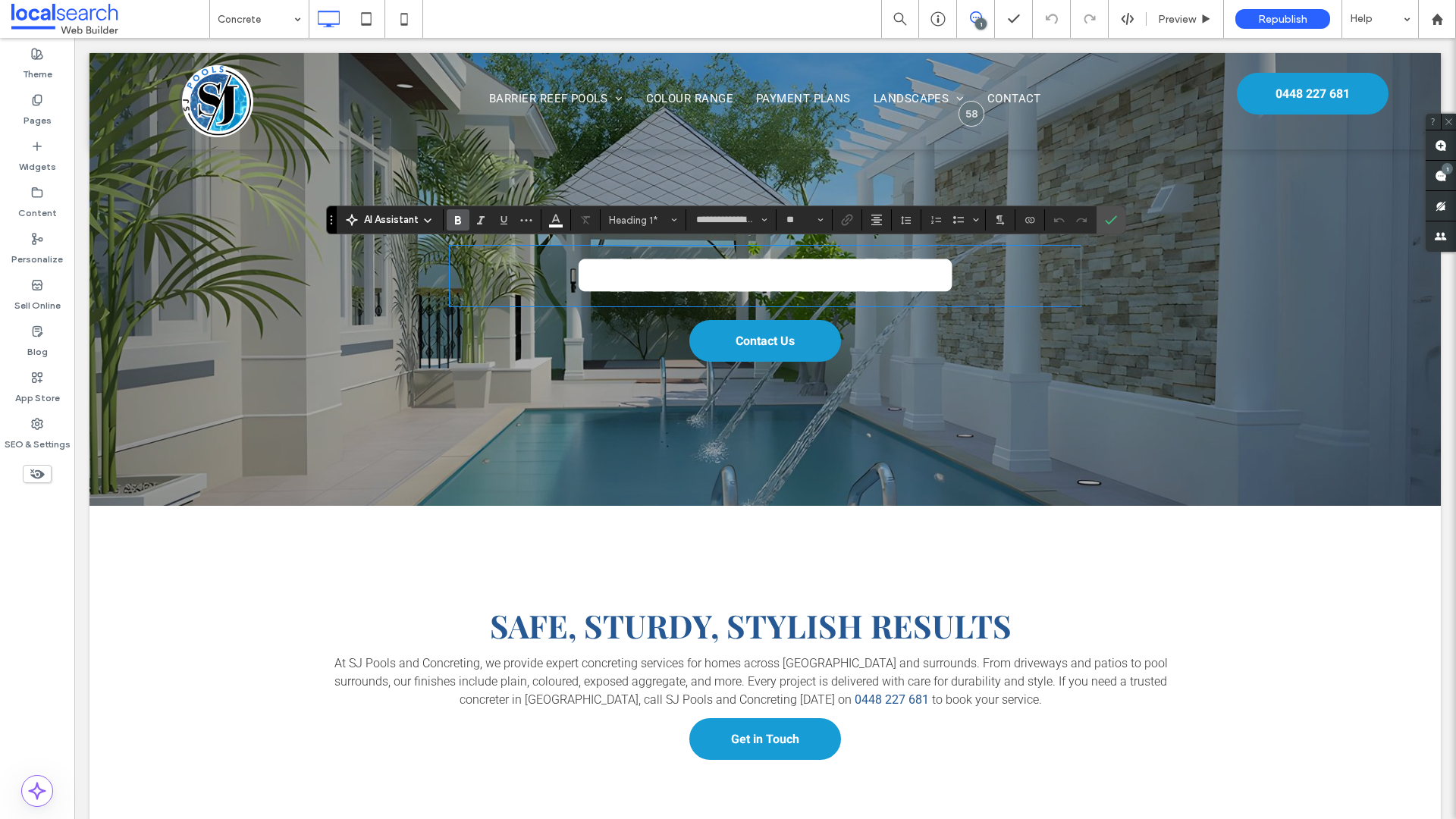
click at [651, 300] on strong "**********" at bounding box center [765, 275] width 382 height 54
click at [707, 302] on strong "**********" at bounding box center [765, 275] width 489 height 54
click at [902, 305] on h1 "**********" at bounding box center [764, 275] width 630 height 59
click at [1110, 222] on use "Confirm" at bounding box center [1110, 220] width 12 height 9
